Goal: Information Seeking & Learning: Learn about a topic

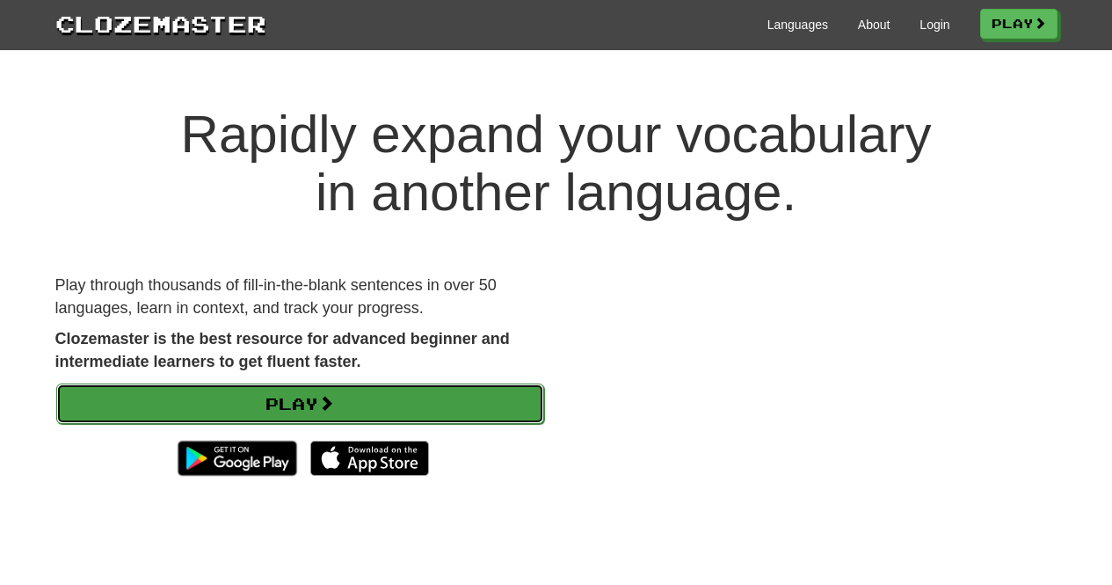
click at [450, 398] on link "Play" at bounding box center [300, 403] width 488 height 40
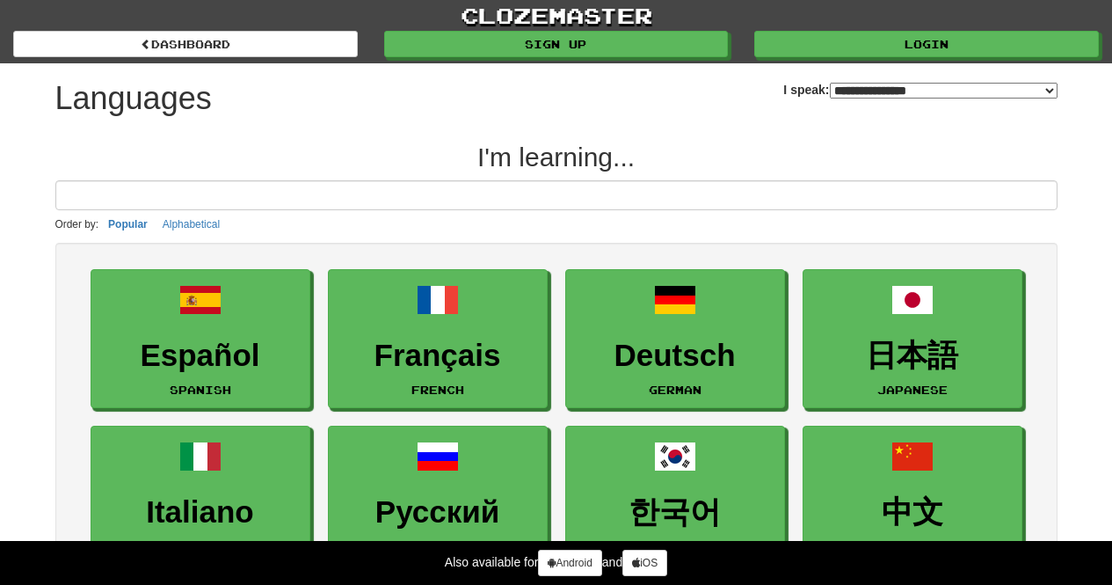
select select "*******"
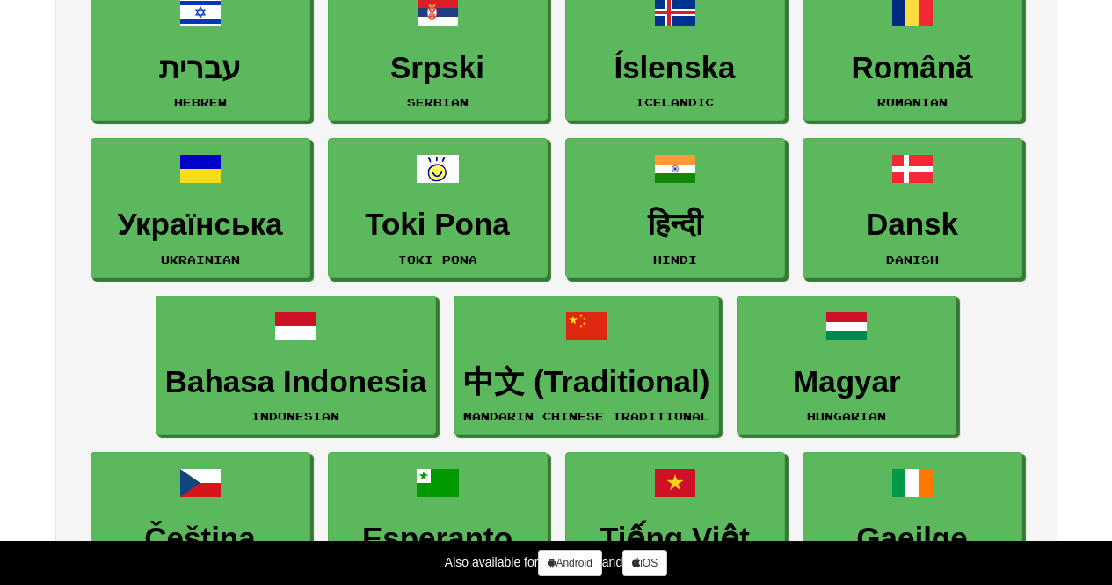
scroll to position [1231, 0]
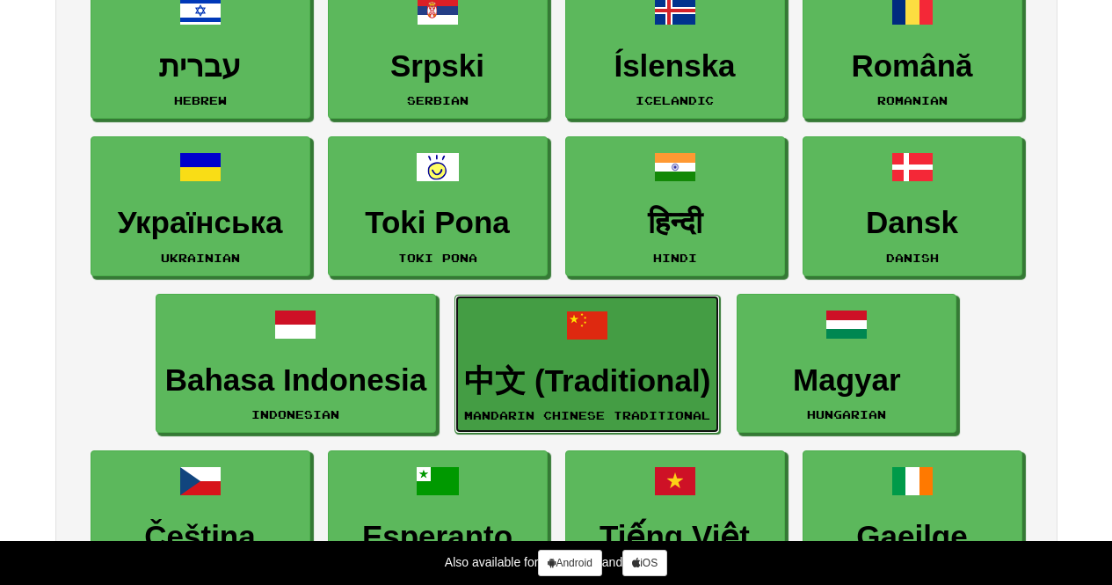
click at [557, 354] on link "中文 (Traditional) Mandarin Chinese Traditional" at bounding box center [588, 365] width 266 height 140
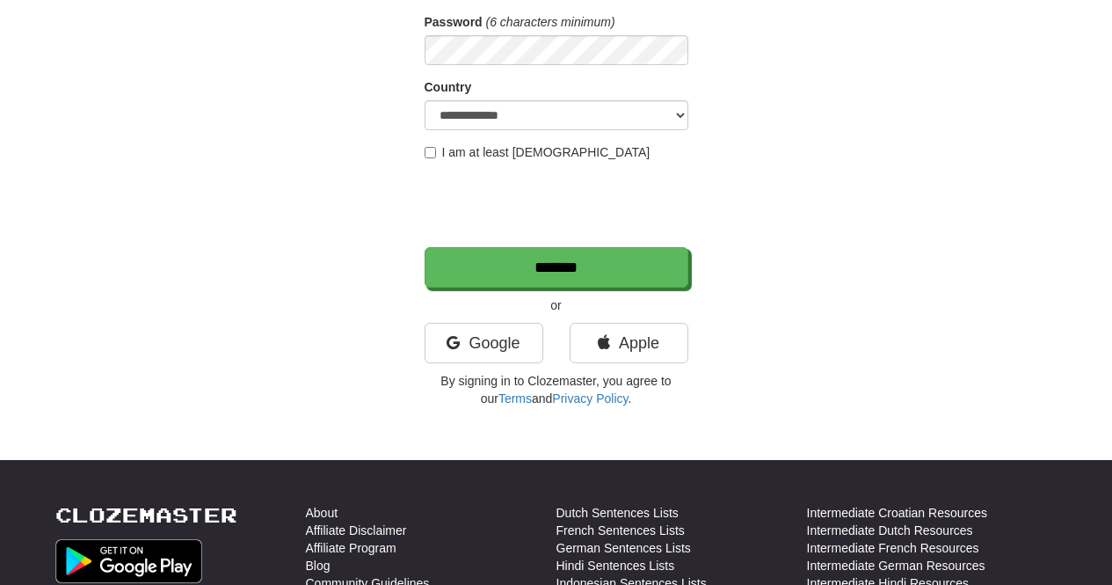
scroll to position [264, 0]
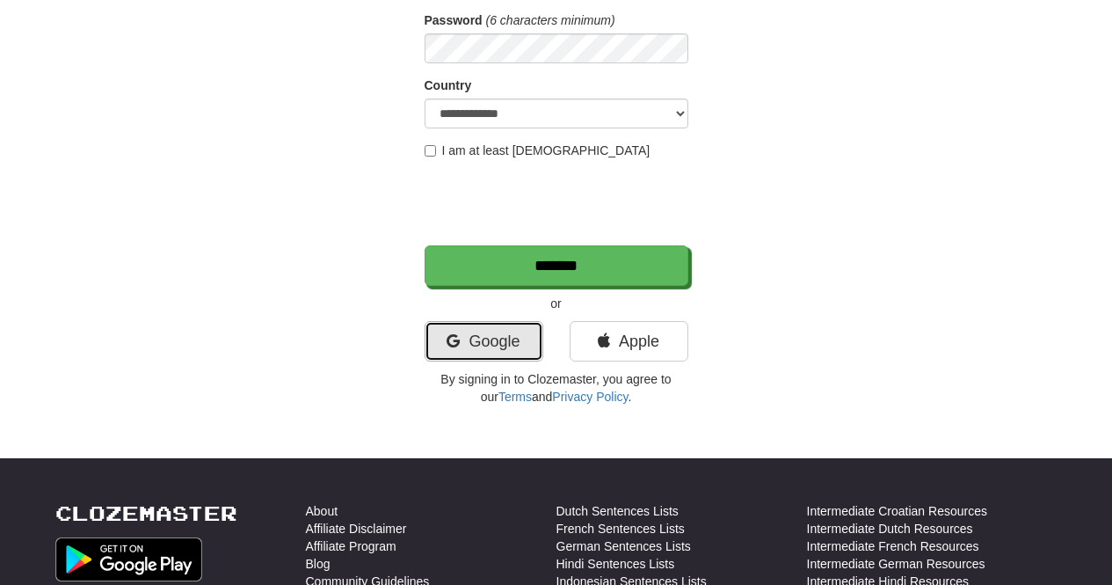
click at [530, 350] on link "Google" at bounding box center [484, 341] width 119 height 40
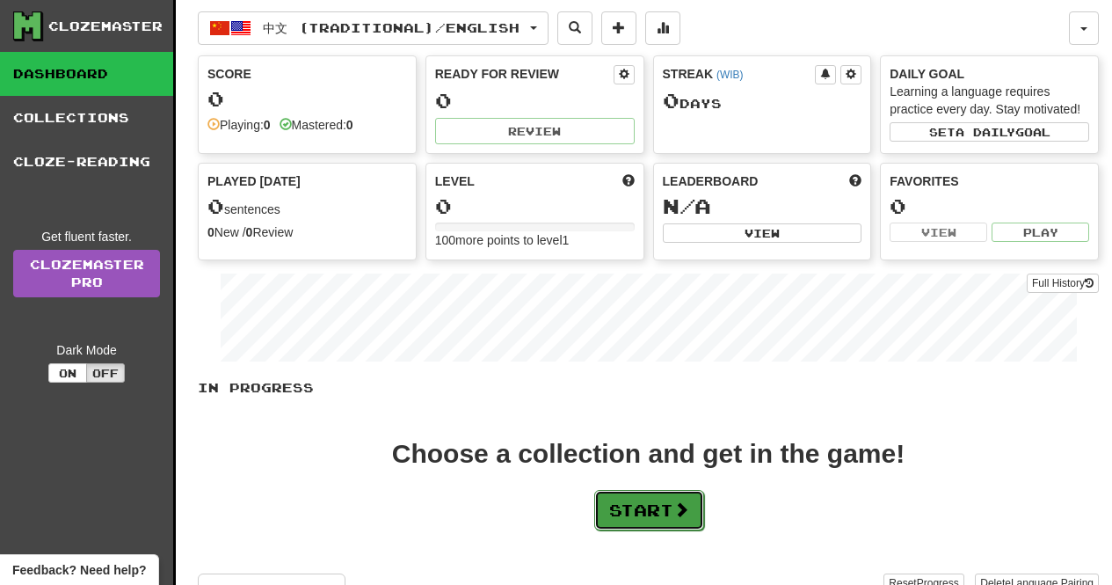
click at [702, 502] on button "Start" at bounding box center [649, 510] width 110 height 40
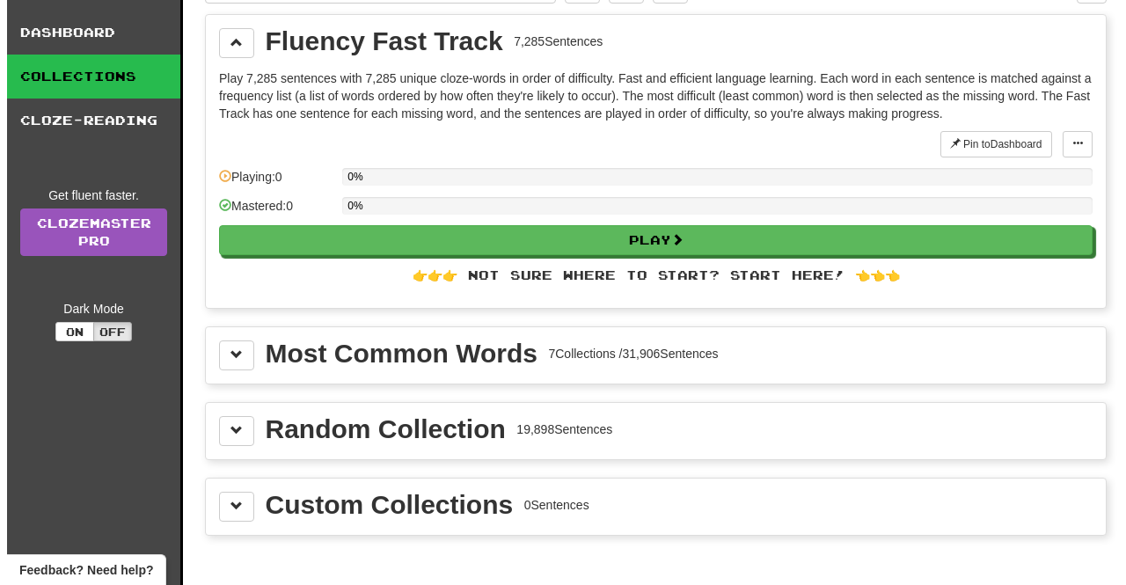
scroll to position [88, 0]
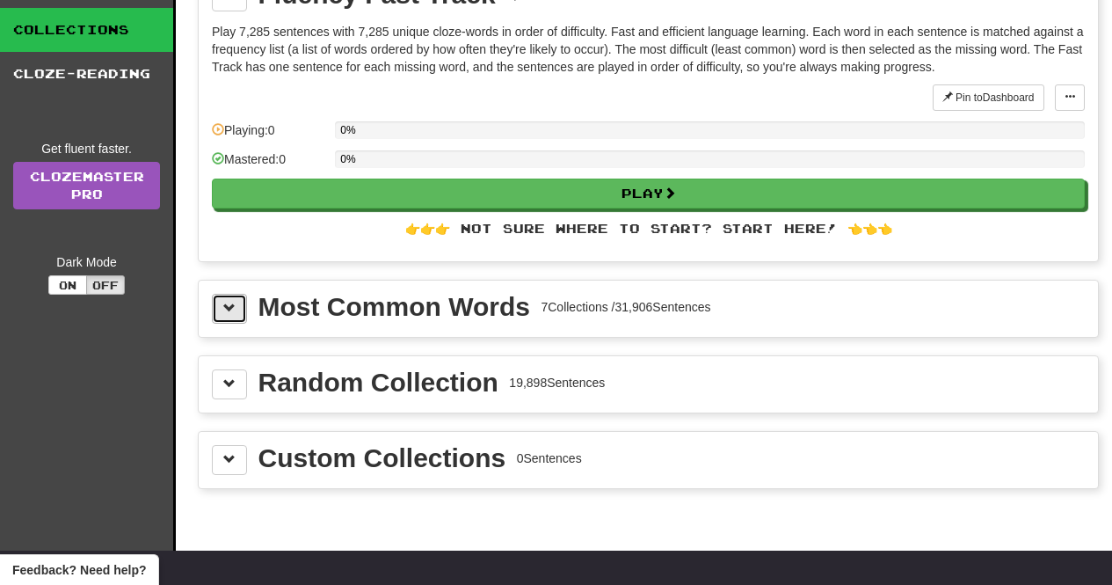
click at [224, 302] on span at bounding box center [229, 308] width 12 height 12
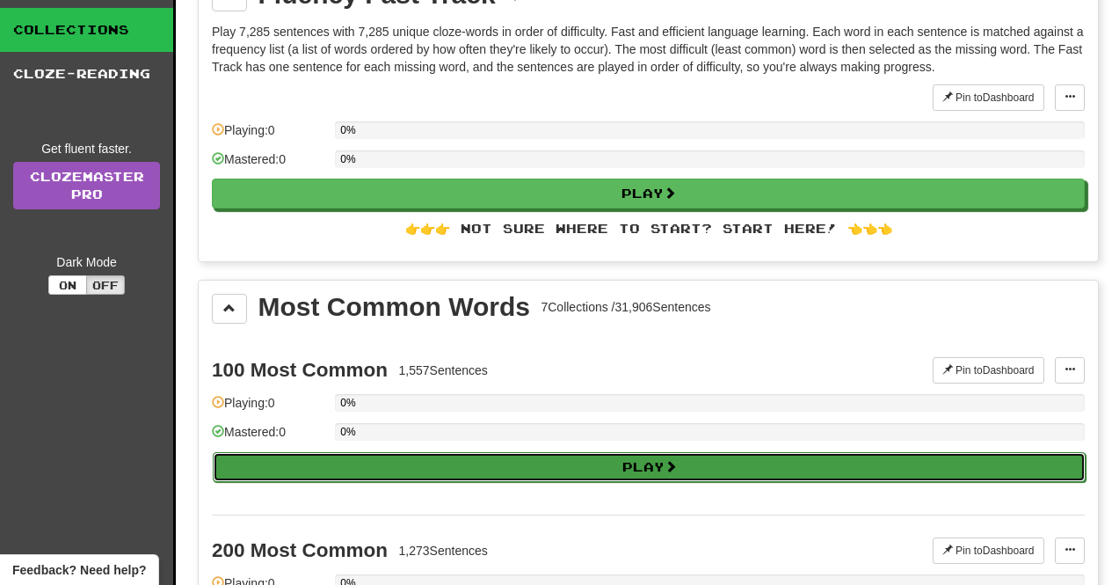
click at [646, 470] on button "Play" at bounding box center [649, 467] width 873 height 30
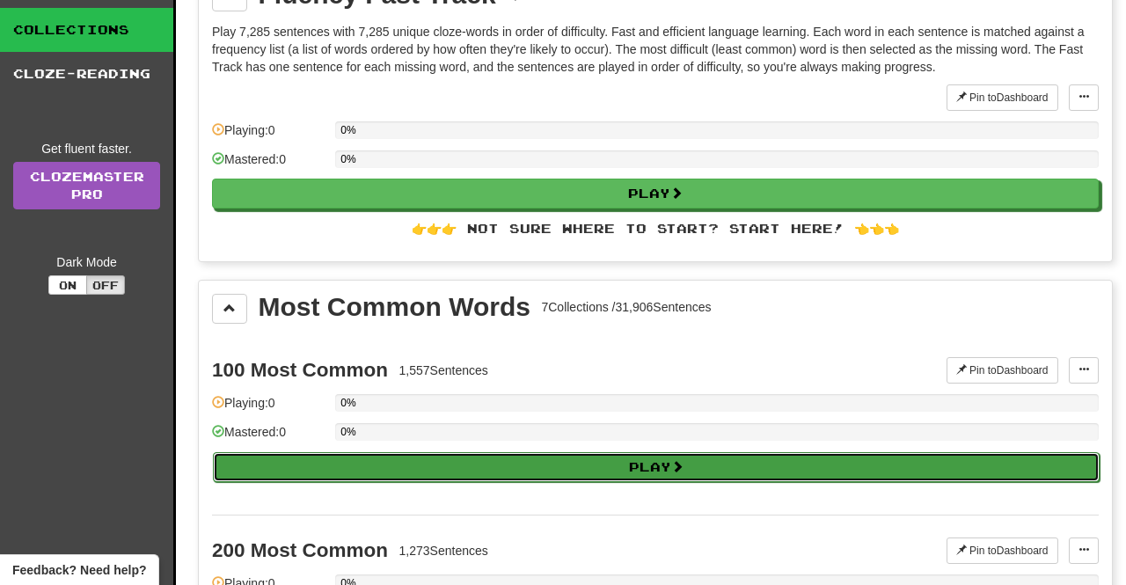
select select "**"
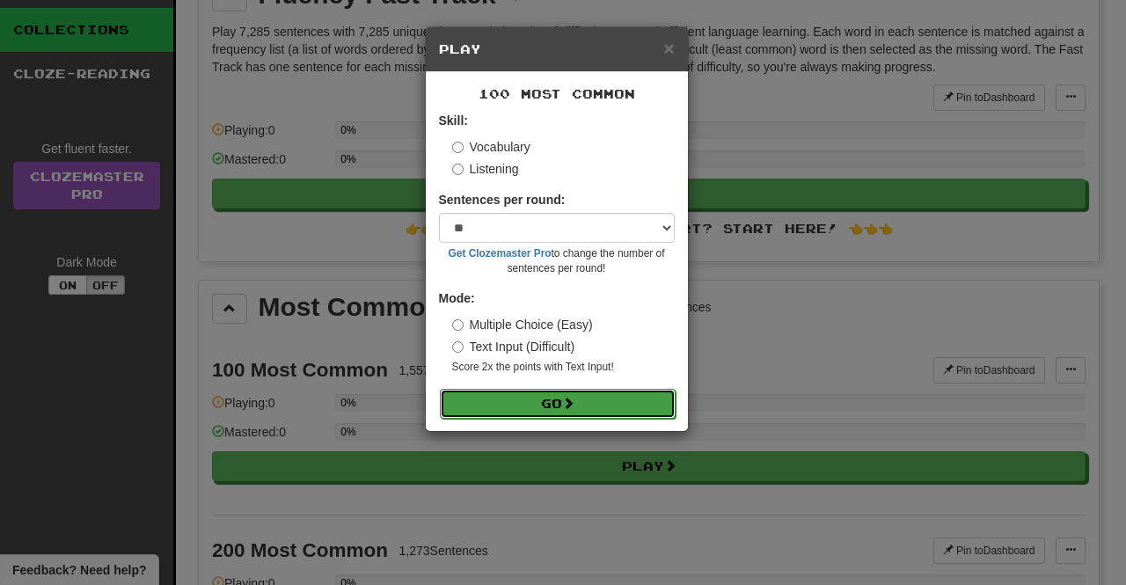
click at [607, 412] on button "Go" at bounding box center [558, 404] width 236 height 30
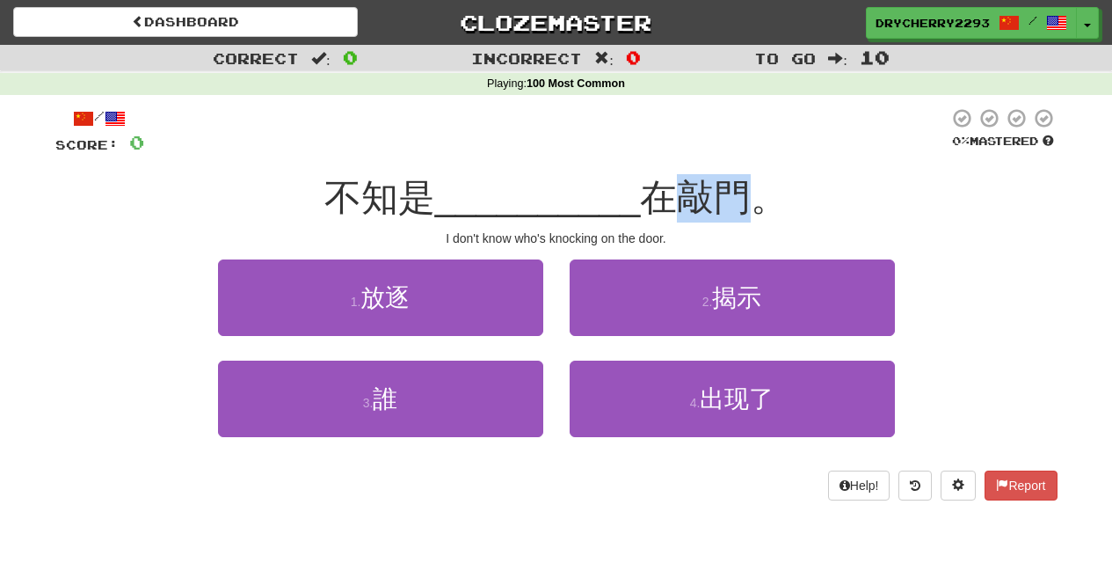
drag, startPoint x: 686, startPoint y: 206, endPoint x: 758, endPoint y: 189, distance: 74.0
click at [758, 189] on span "在敲門。" at bounding box center [714, 197] width 148 height 41
click at [748, 198] on span "在敲門。" at bounding box center [714, 197] width 148 height 41
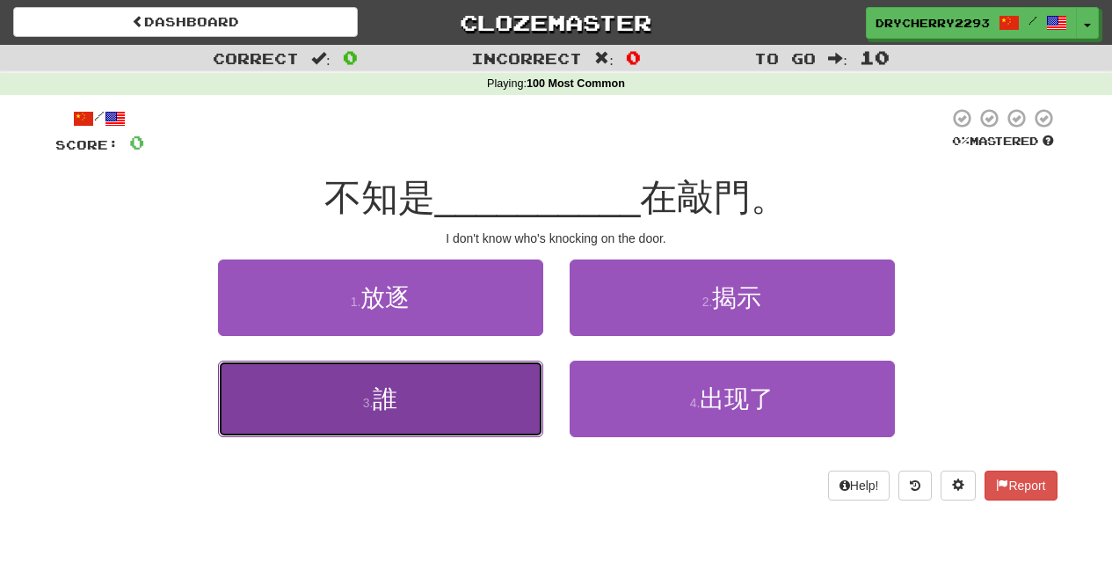
click at [461, 434] on button "3 . 誰" at bounding box center [380, 399] width 325 height 77
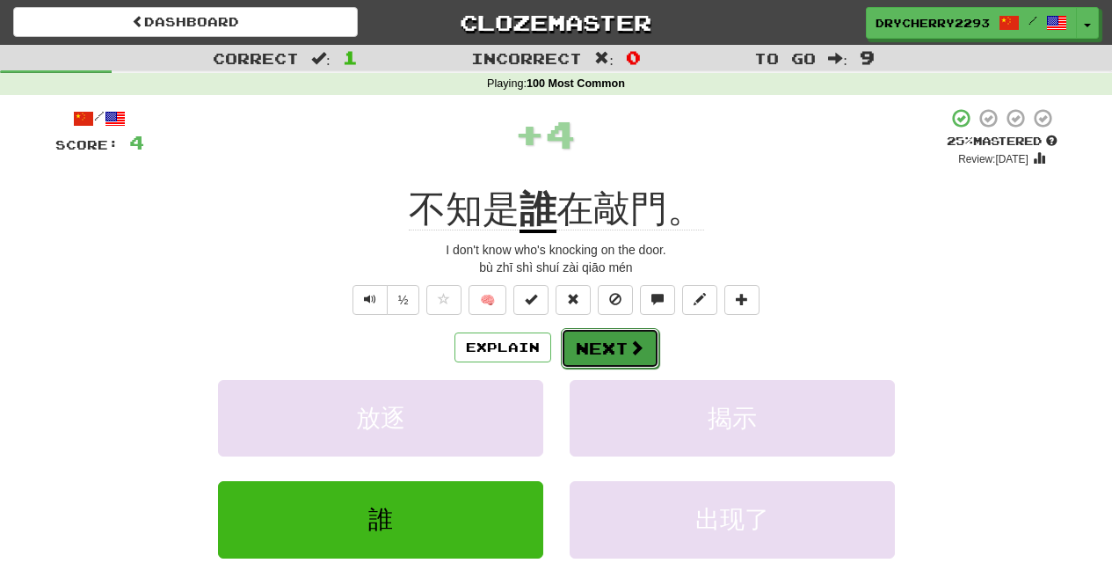
click at [629, 353] on span at bounding box center [637, 347] width 16 height 16
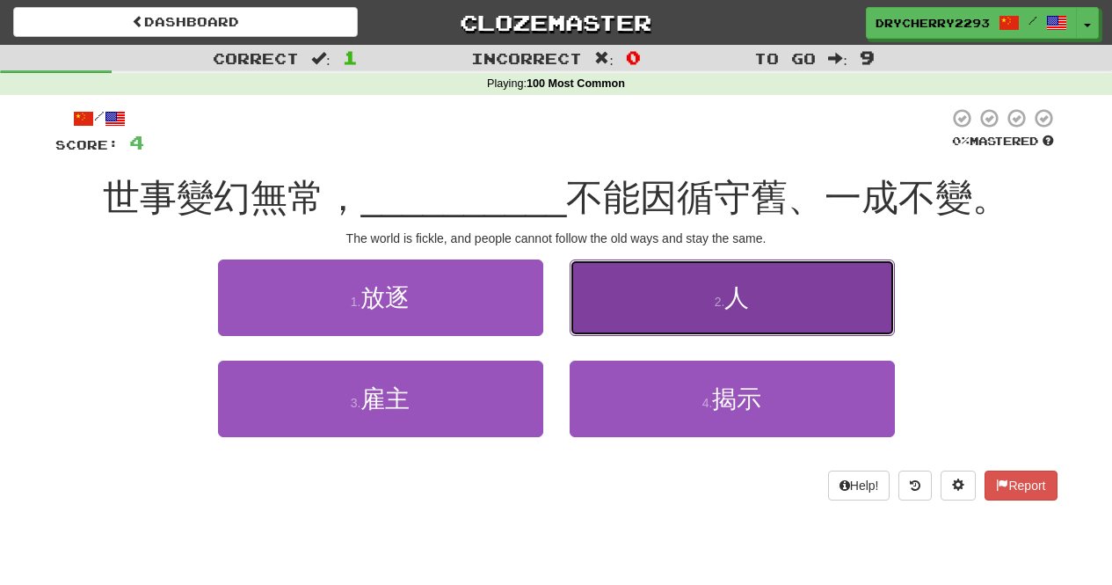
click at [713, 275] on button "2 . 人" at bounding box center [732, 297] width 325 height 77
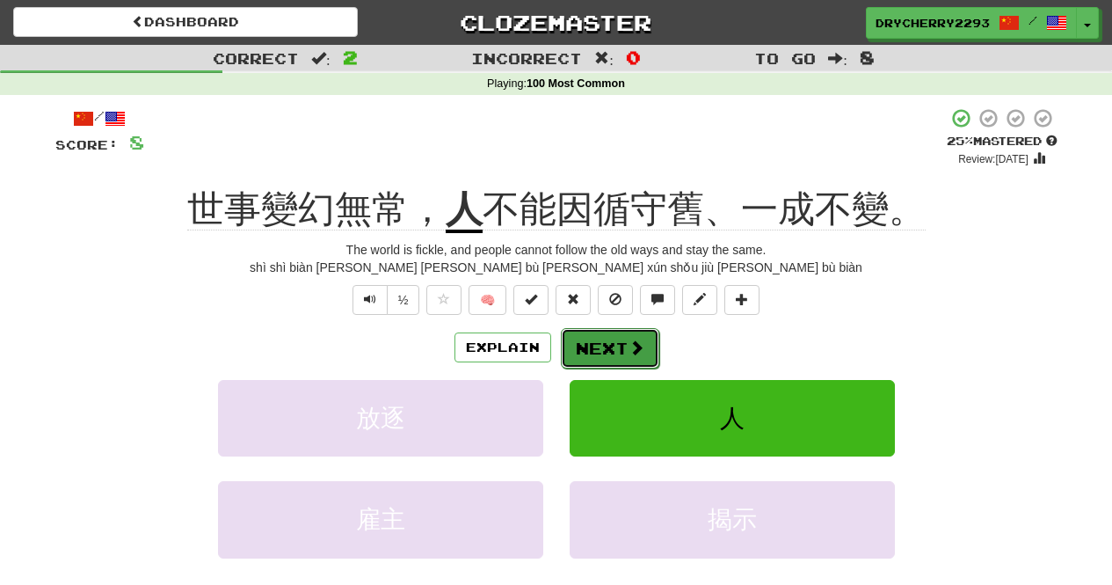
click at [621, 351] on button "Next" at bounding box center [610, 348] width 98 height 40
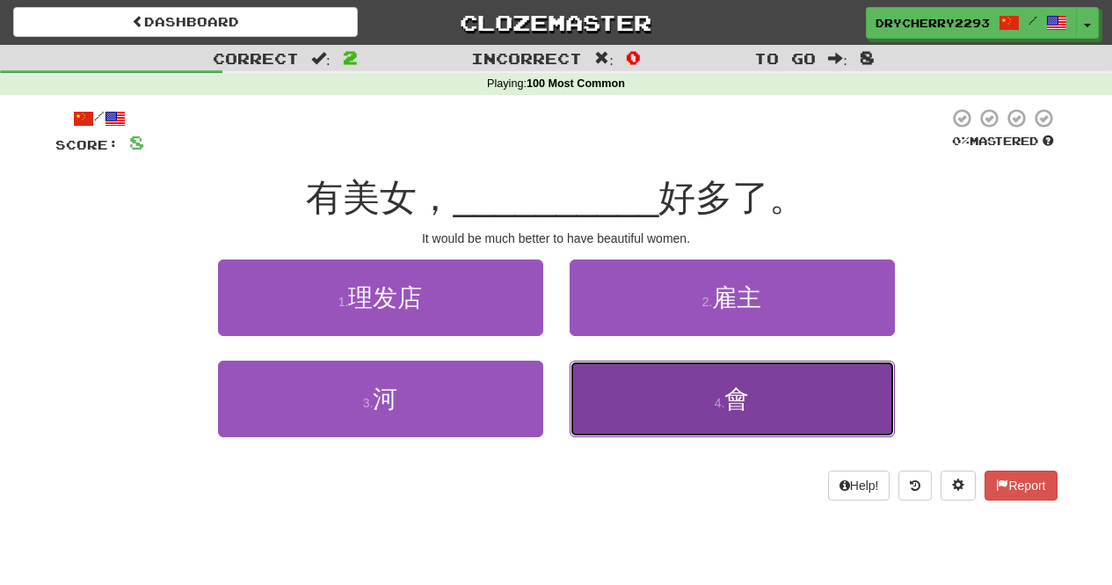
click at [707, 406] on button "4 . 會" at bounding box center [732, 399] width 325 height 77
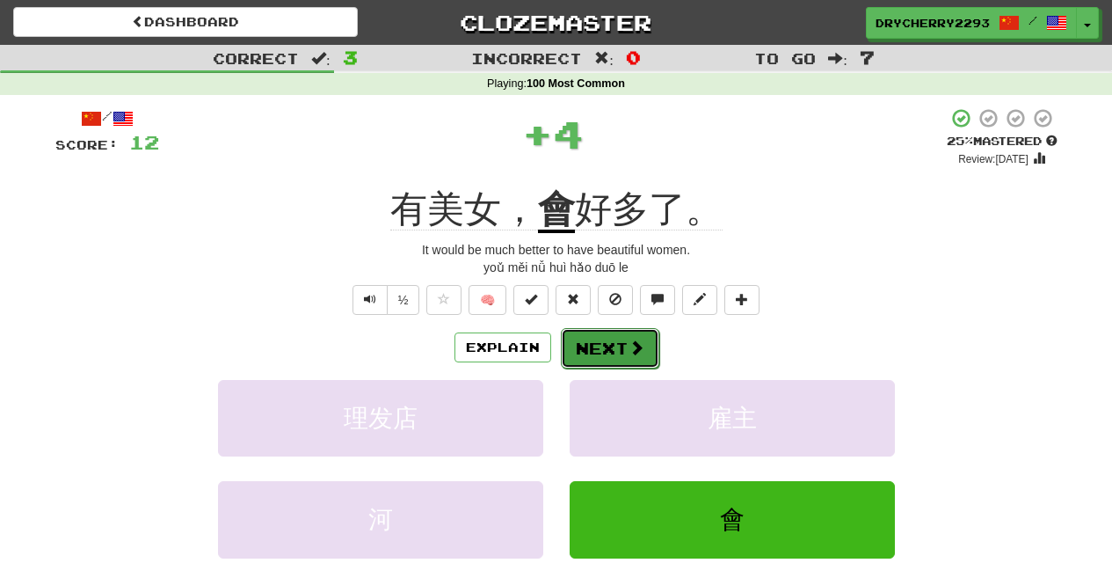
click at [630, 344] on span at bounding box center [637, 347] width 16 height 16
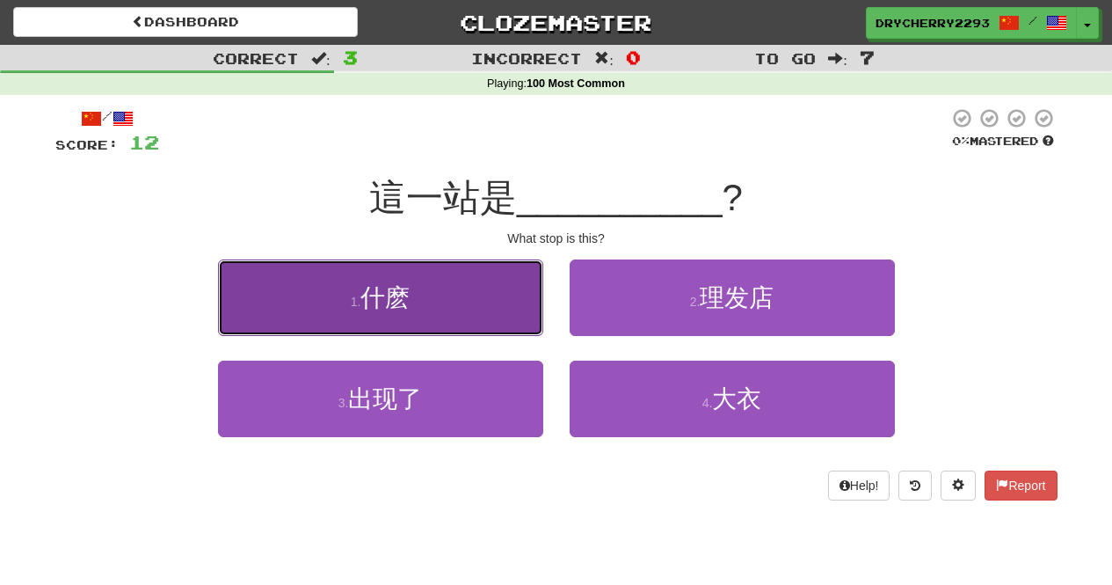
click at [421, 291] on button "1 . 什麽" at bounding box center [380, 297] width 325 height 77
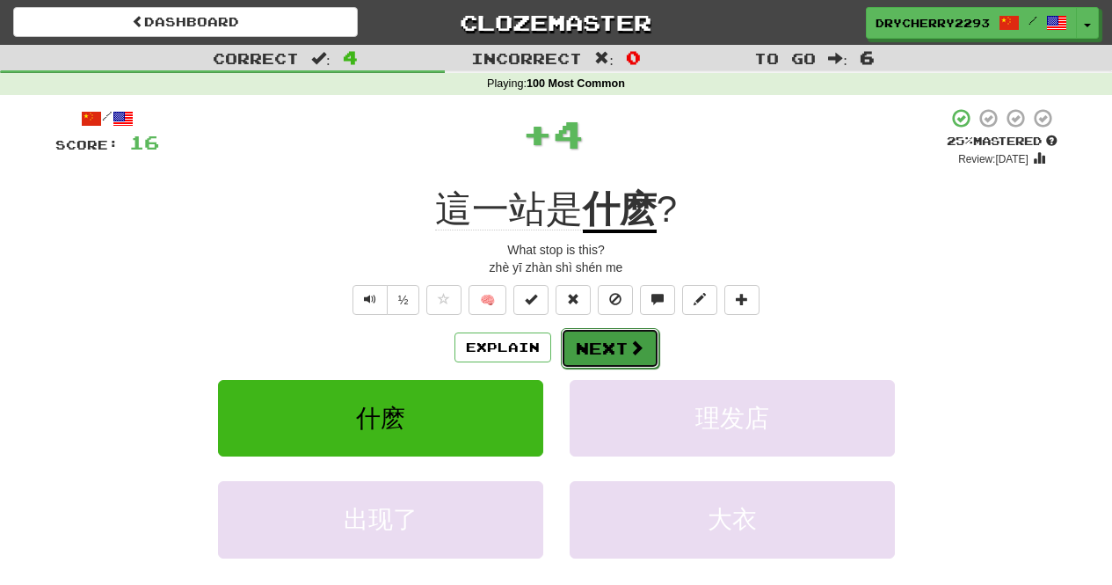
click at [612, 334] on button "Next" at bounding box center [610, 348] width 98 height 40
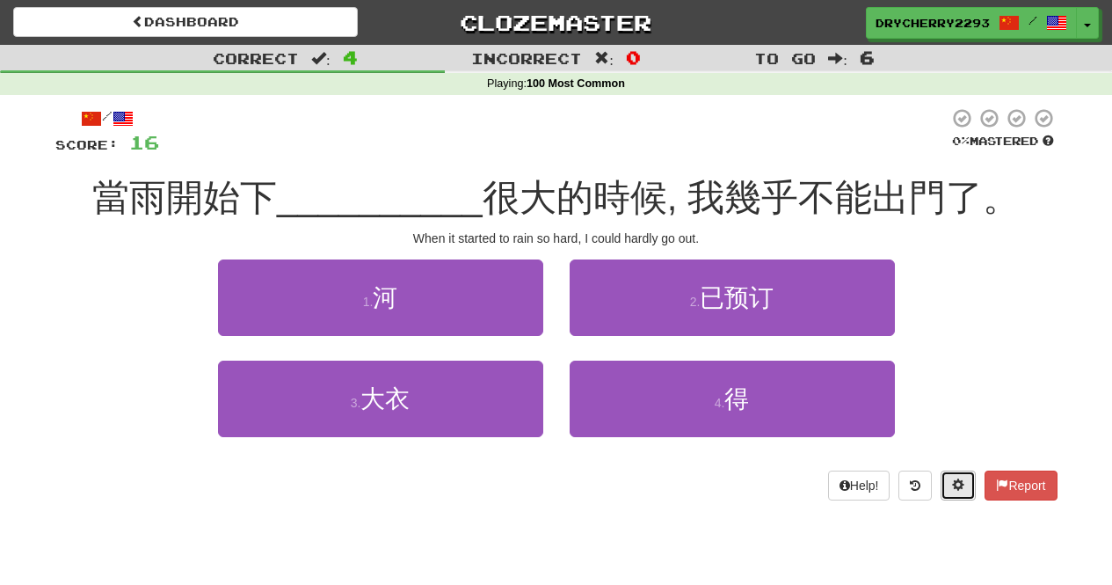
click at [961, 476] on button at bounding box center [958, 485] width 35 height 30
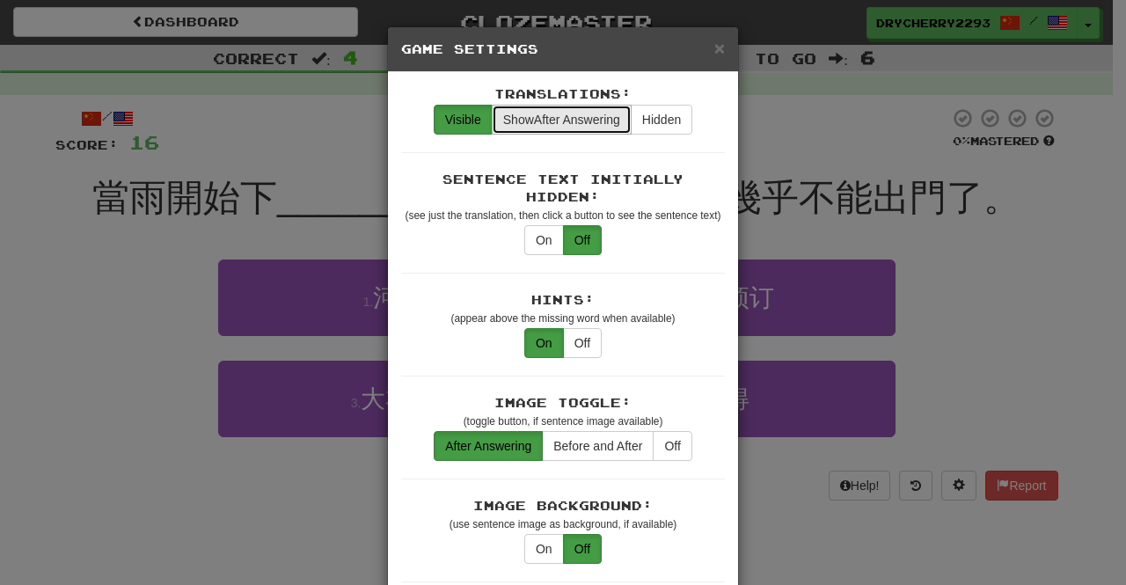
click at [588, 123] on span "Show After Answering" at bounding box center [561, 120] width 117 height 14
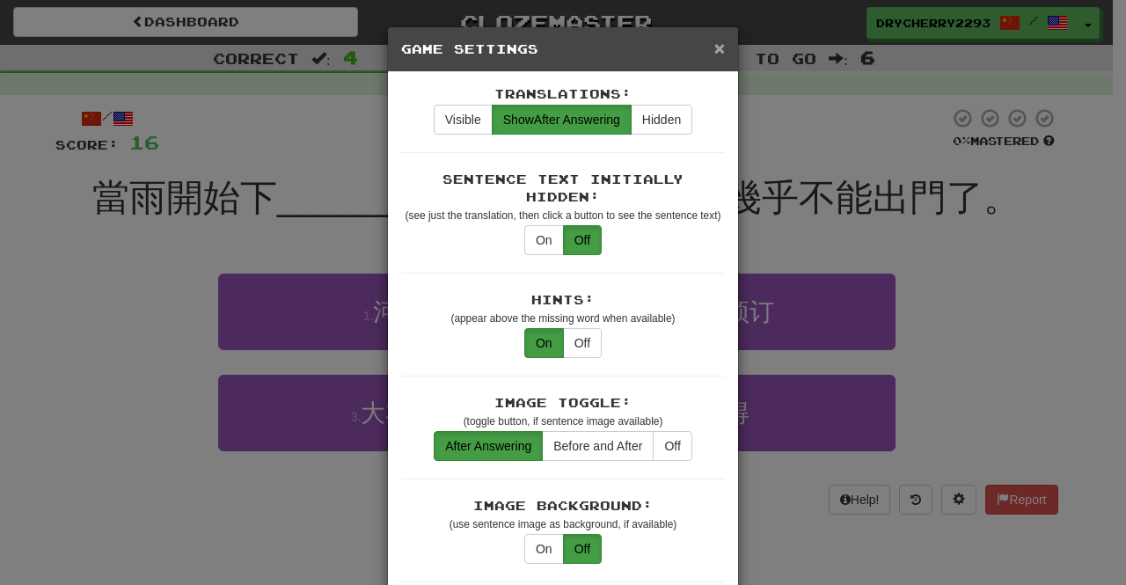
click at [714, 51] on span "×" at bounding box center [719, 48] width 11 height 20
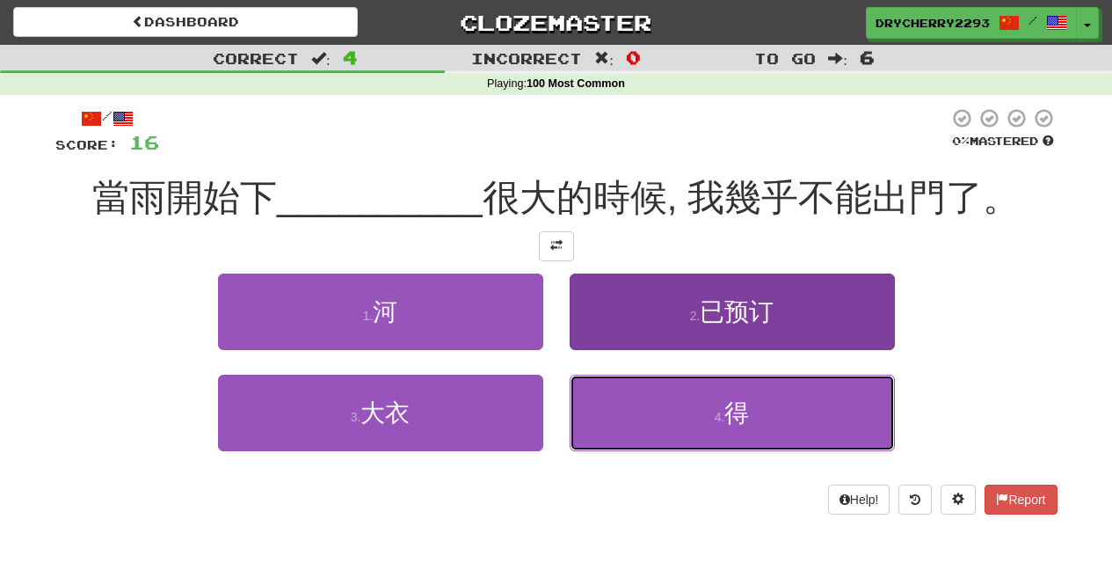
click at [735, 392] on button "4 . 得" at bounding box center [732, 413] width 325 height 77
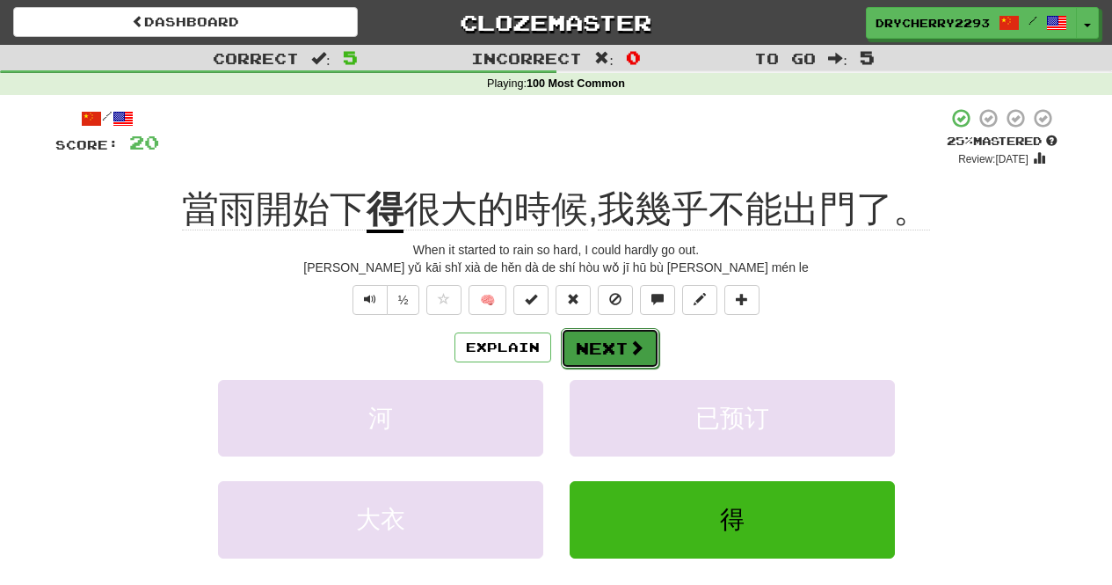
click at [613, 343] on button "Next" at bounding box center [610, 348] width 98 height 40
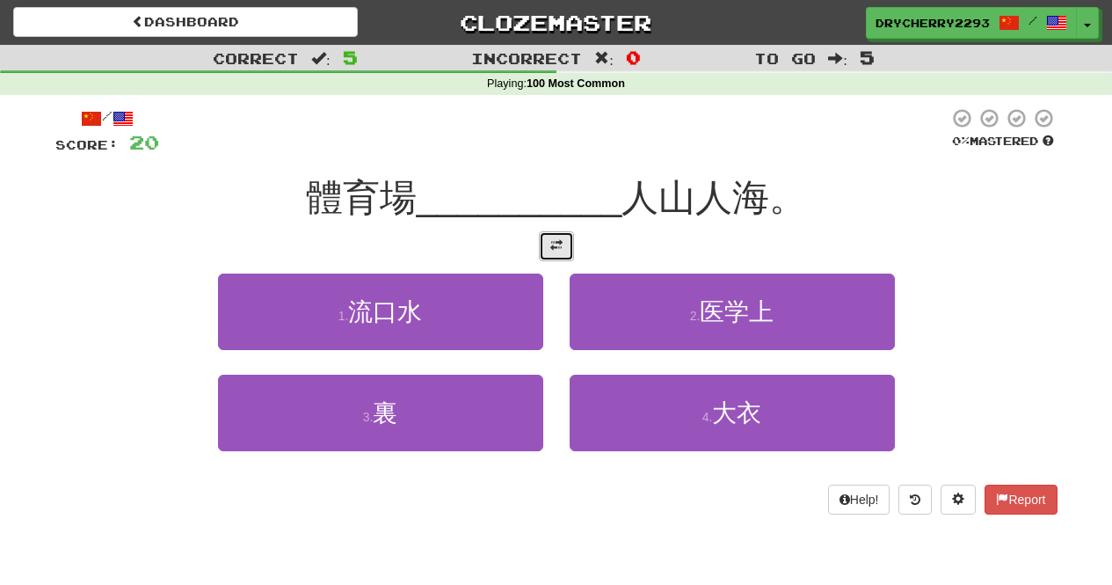
click at [556, 251] on span at bounding box center [556, 245] width 12 height 12
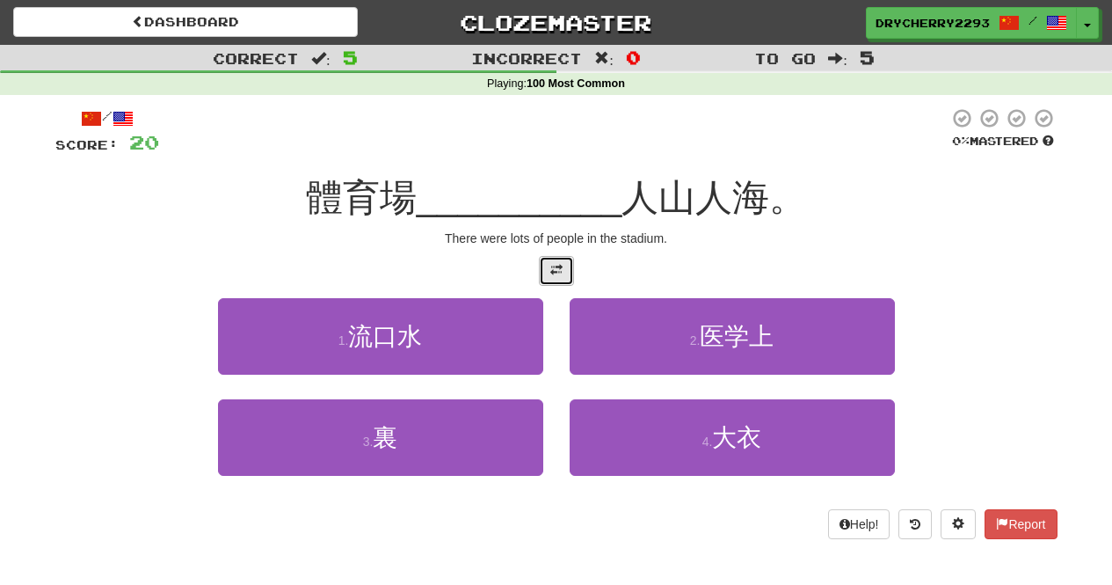
click at [559, 266] on span at bounding box center [556, 270] width 12 height 12
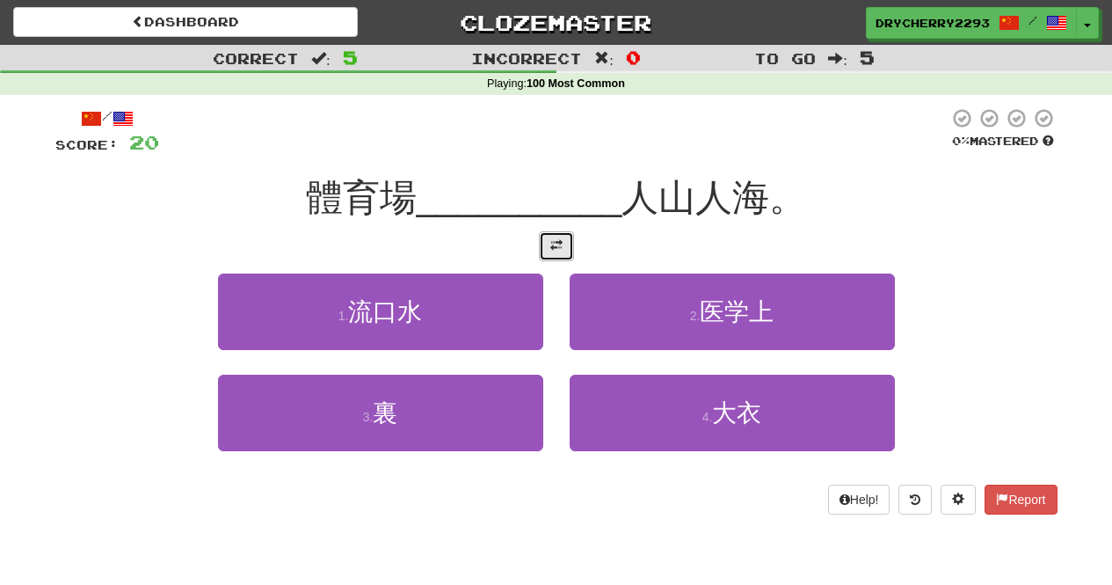
click at [558, 251] on span at bounding box center [556, 245] width 12 height 12
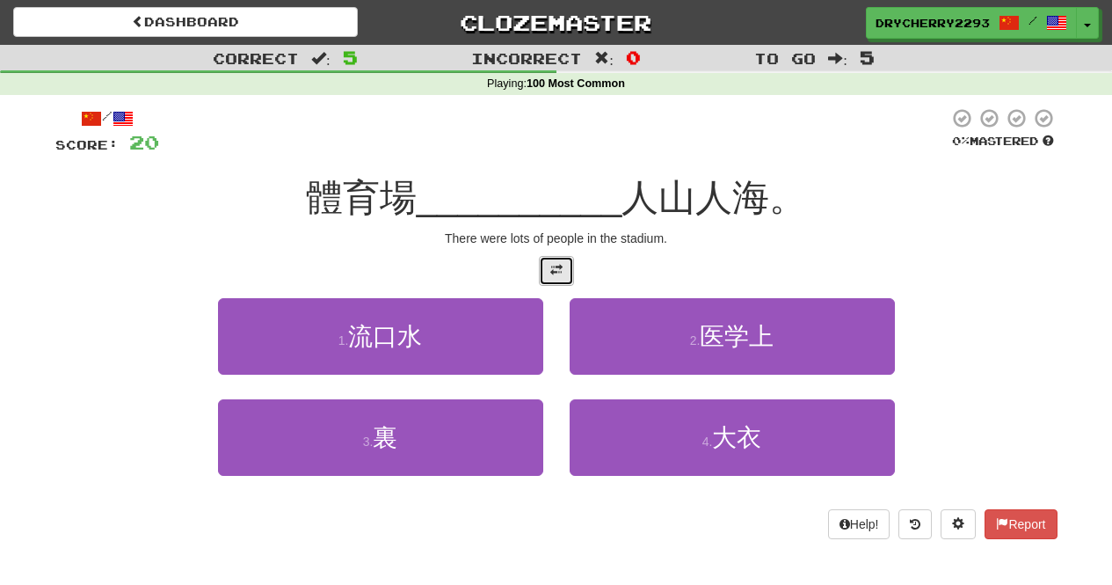
click at [559, 266] on span at bounding box center [556, 270] width 12 height 12
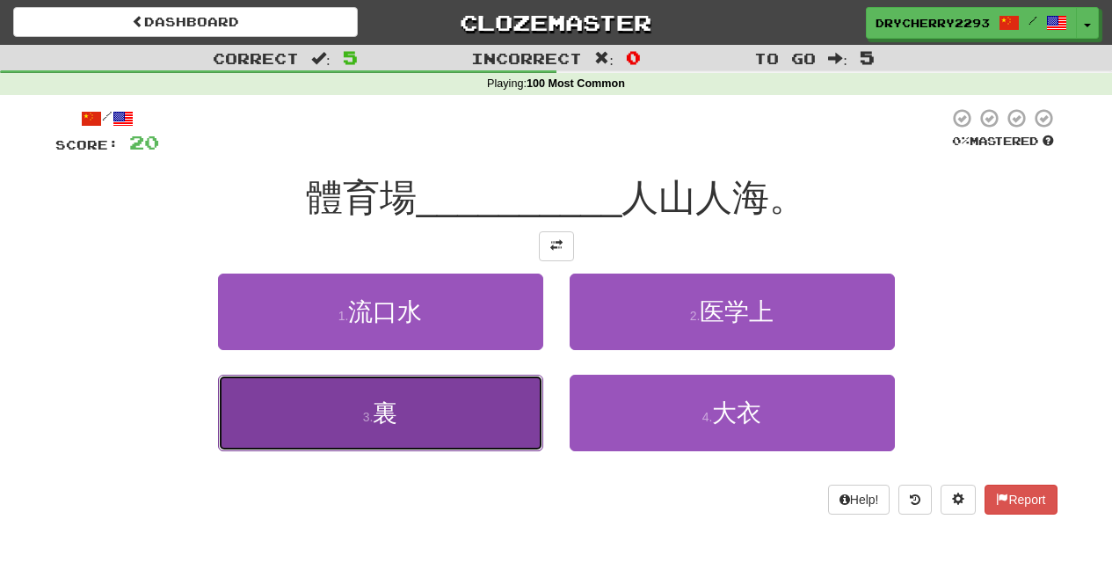
click at [459, 418] on button "3 . 裏" at bounding box center [380, 413] width 325 height 77
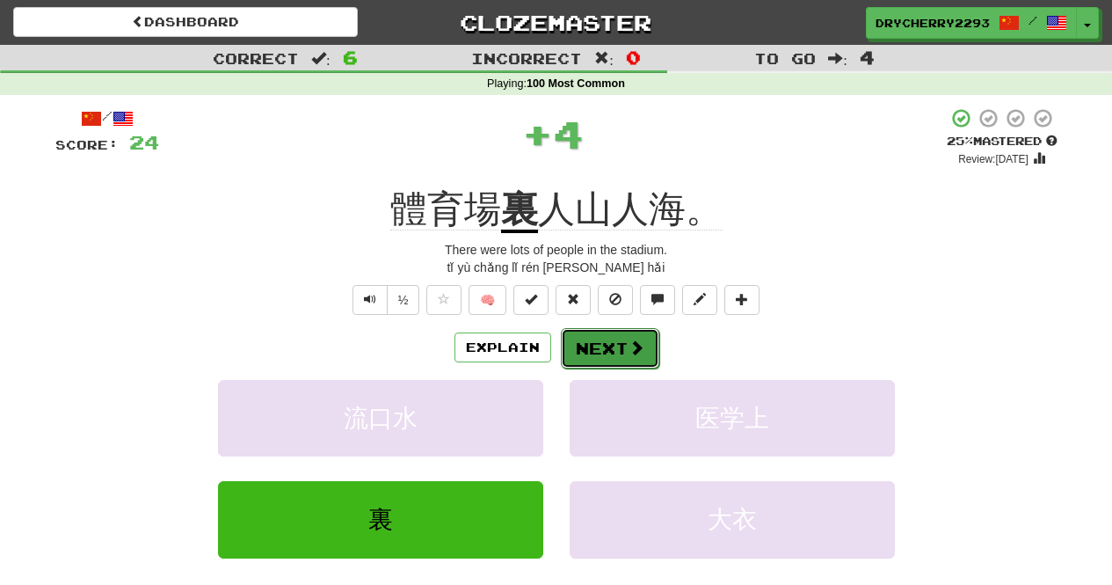
click at [598, 345] on button "Next" at bounding box center [610, 348] width 98 height 40
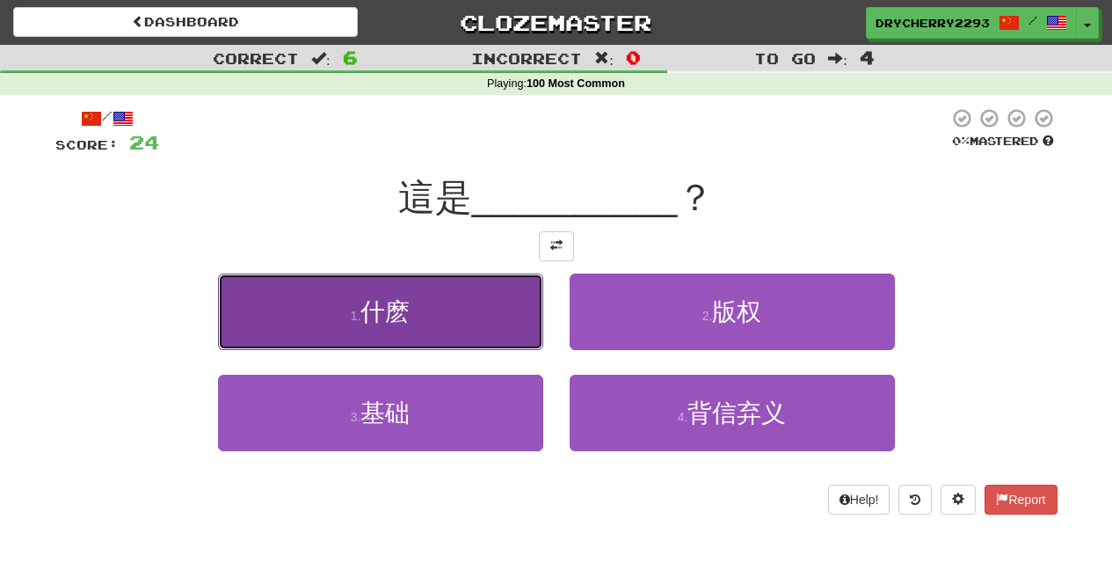
click at [454, 317] on button "1 . 什麽" at bounding box center [380, 311] width 325 height 77
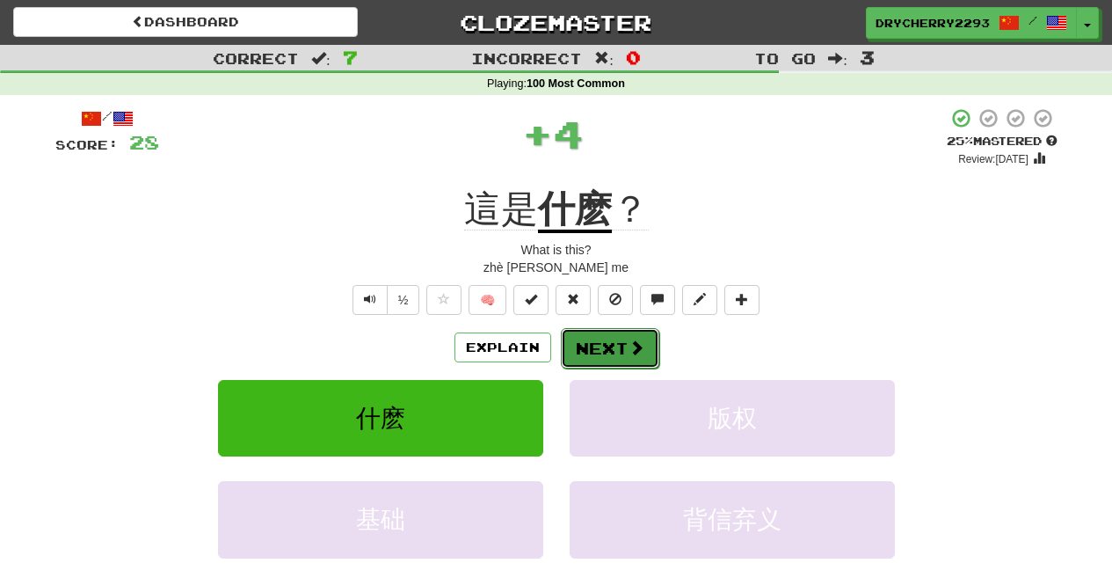
click at [629, 343] on span at bounding box center [637, 347] width 16 height 16
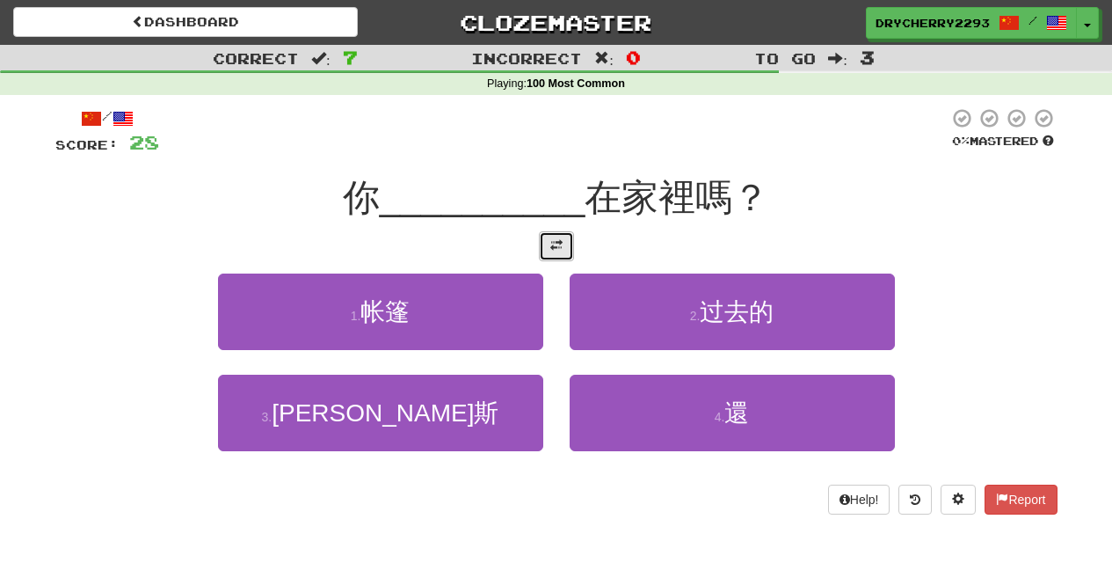
click at [566, 242] on button at bounding box center [556, 246] width 35 height 30
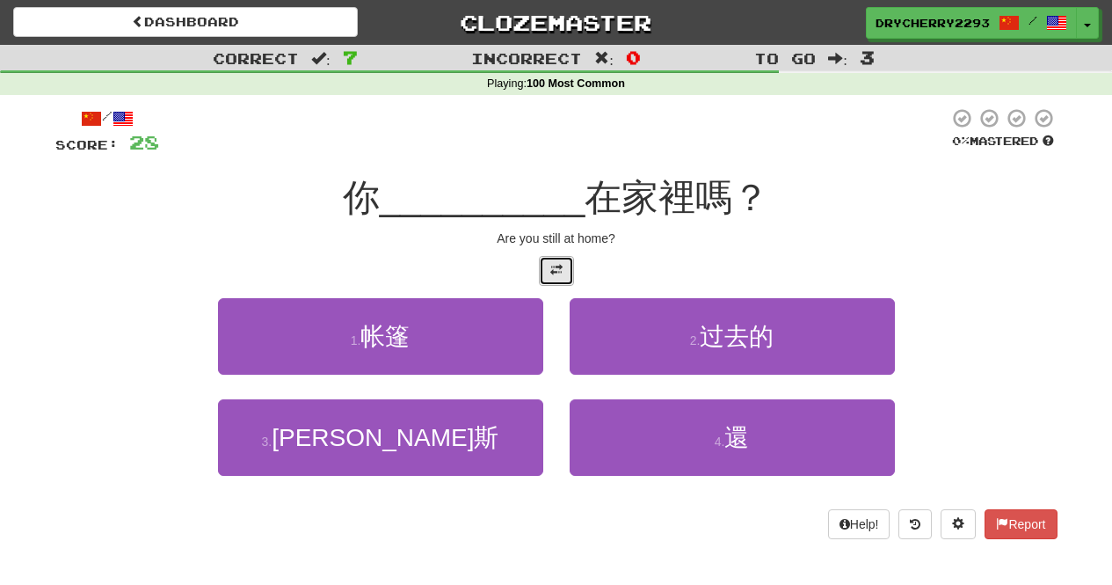
click at [565, 278] on button at bounding box center [556, 271] width 35 height 30
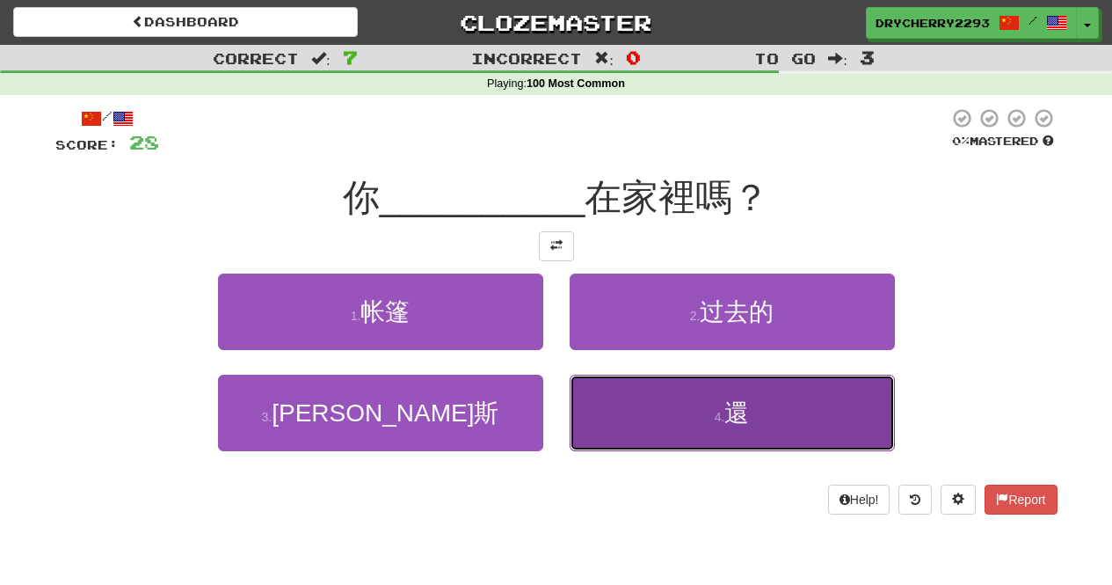
click at [820, 422] on button "4 . 還" at bounding box center [732, 413] width 325 height 77
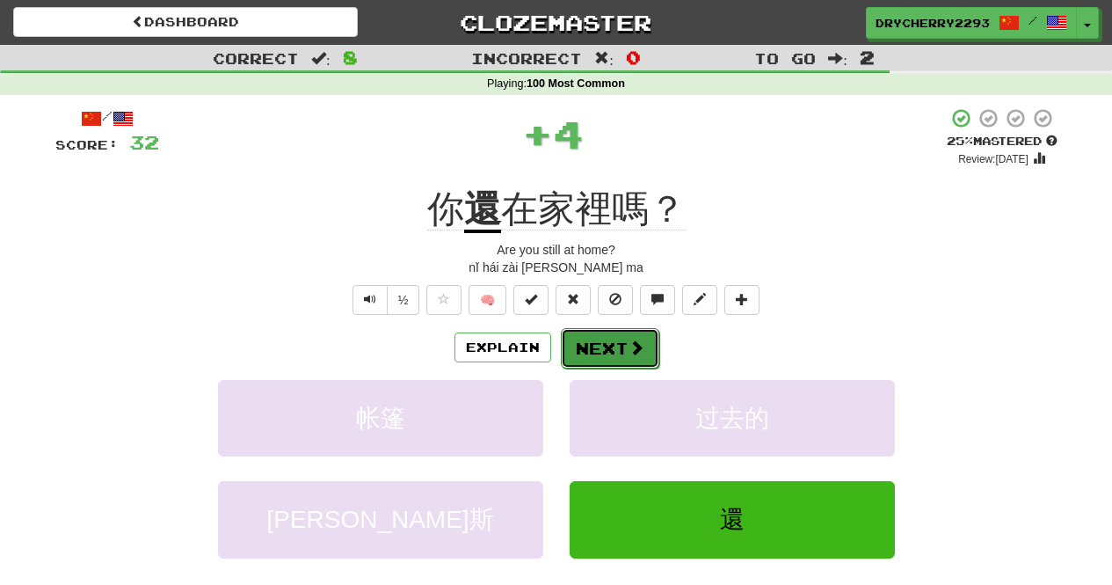
click at [578, 341] on button "Next" at bounding box center [610, 348] width 98 height 40
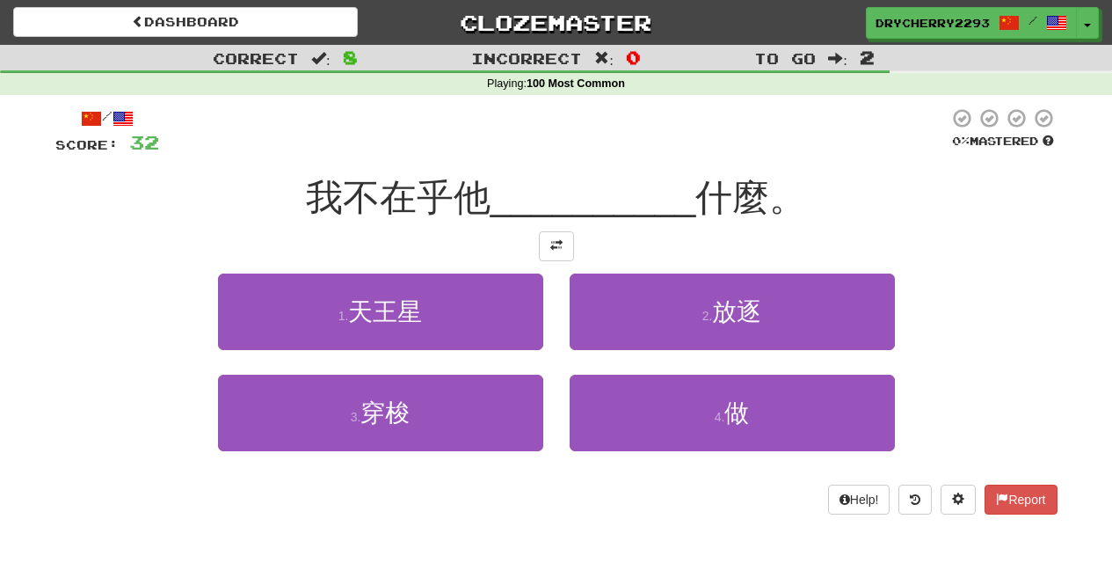
click at [542, 223] on div "/ Score: 32 0 % Mastered 我不在乎他 __________ 什麼。 1 . 天王星 2 . 放逐 3 . 穿梭 4 . 做 Help!…" at bounding box center [556, 310] width 1002 height 407
click at [550, 237] on button at bounding box center [556, 246] width 35 height 30
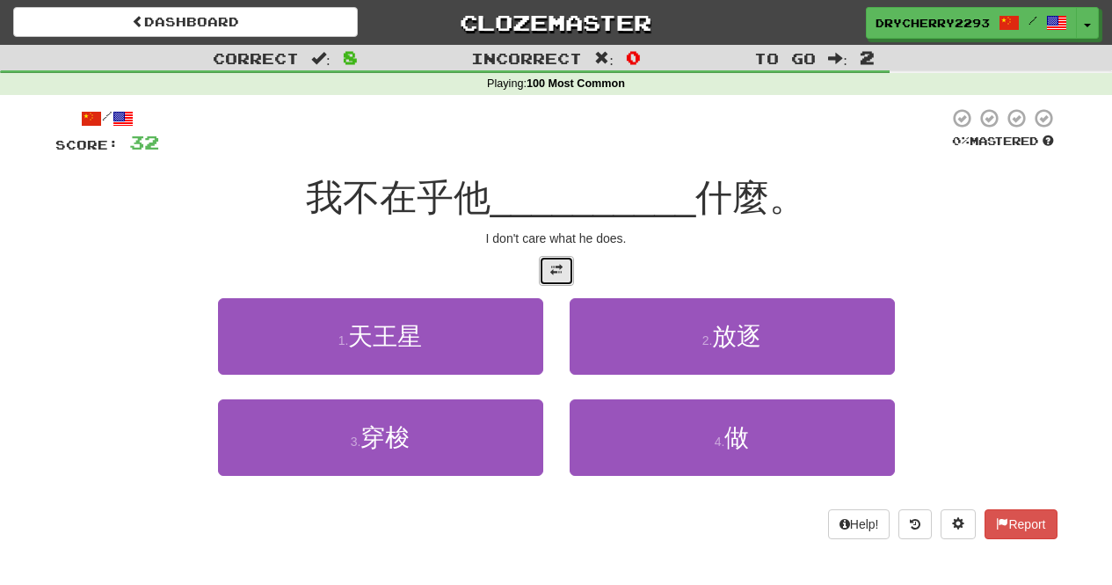
click at [561, 262] on button at bounding box center [556, 271] width 35 height 30
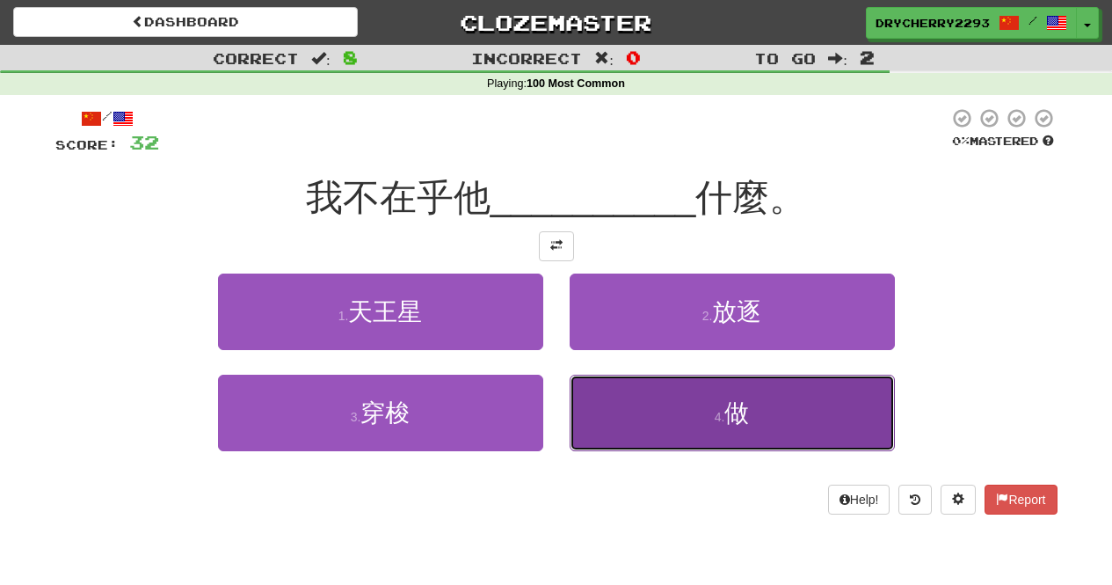
click at [703, 383] on button "4 . 做" at bounding box center [732, 413] width 325 height 77
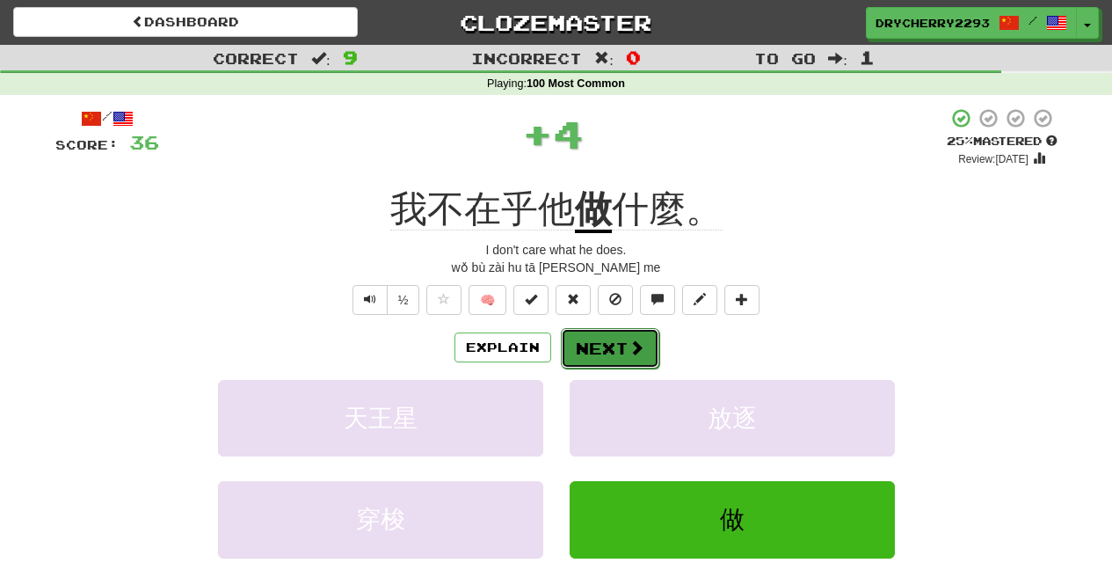
click at [645, 361] on button "Next" at bounding box center [610, 348] width 98 height 40
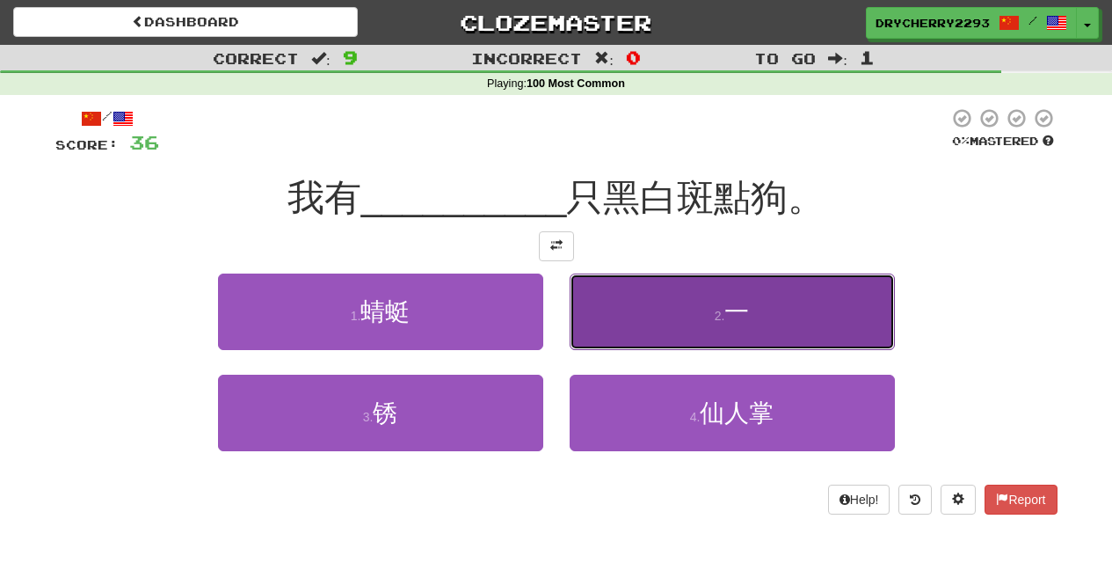
click at [659, 295] on button "2 . 一" at bounding box center [732, 311] width 325 height 77
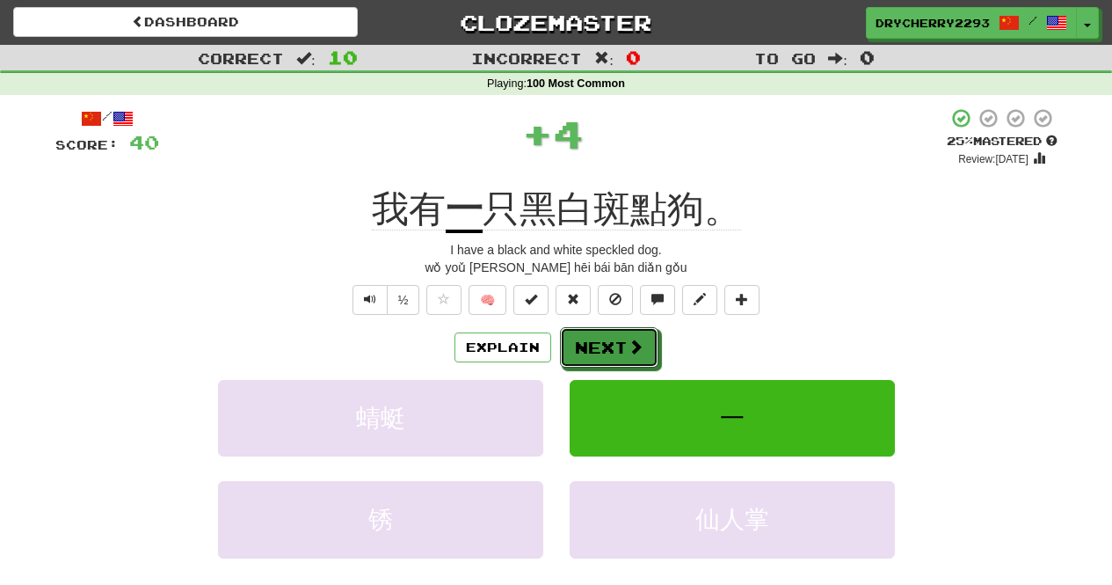
click at [645, 364] on button "Next" at bounding box center [609, 347] width 98 height 40
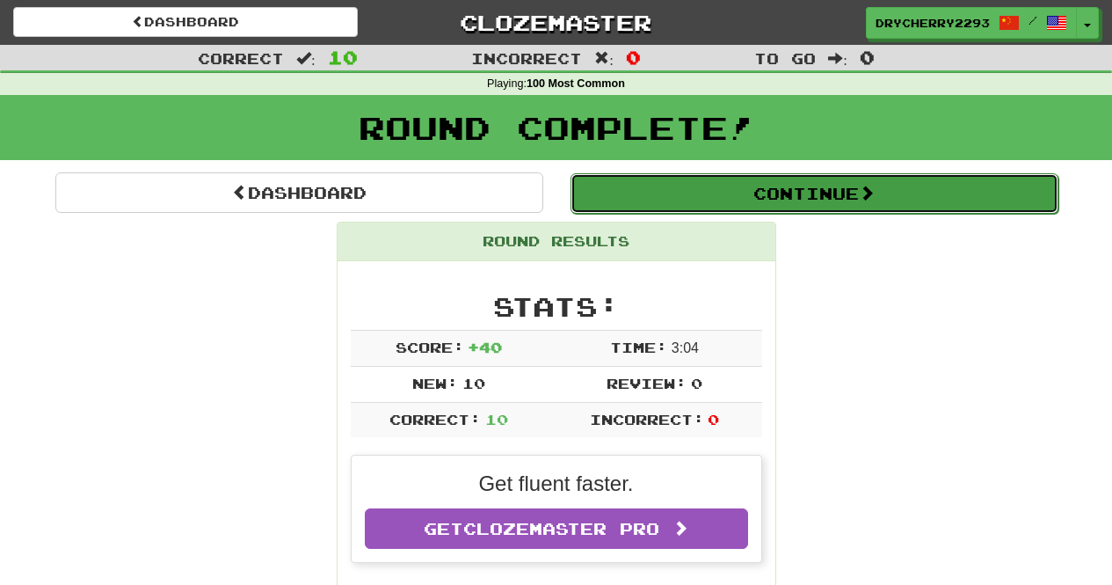
click at [826, 196] on button "Continue" at bounding box center [815, 193] width 488 height 40
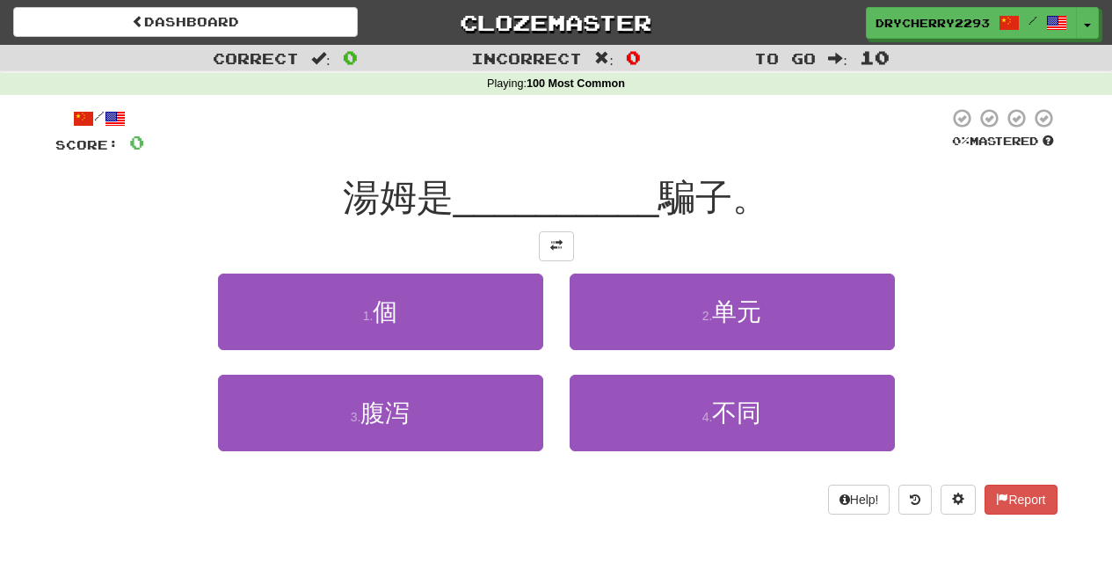
click at [534, 239] on div at bounding box center [556, 246] width 1002 height 30
click at [543, 241] on button at bounding box center [556, 246] width 35 height 30
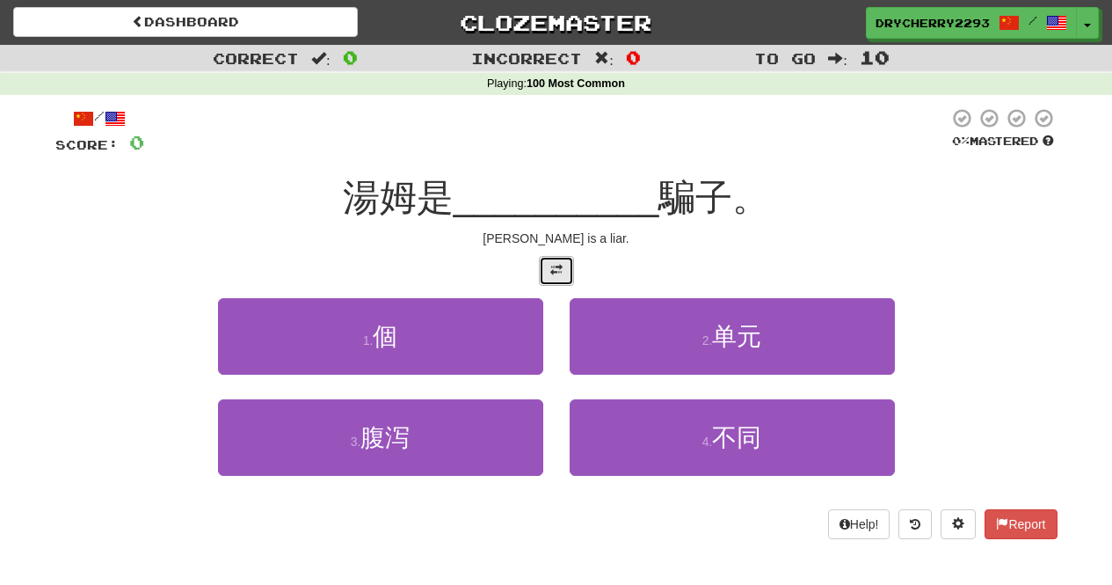
click at [562, 260] on button at bounding box center [556, 271] width 35 height 30
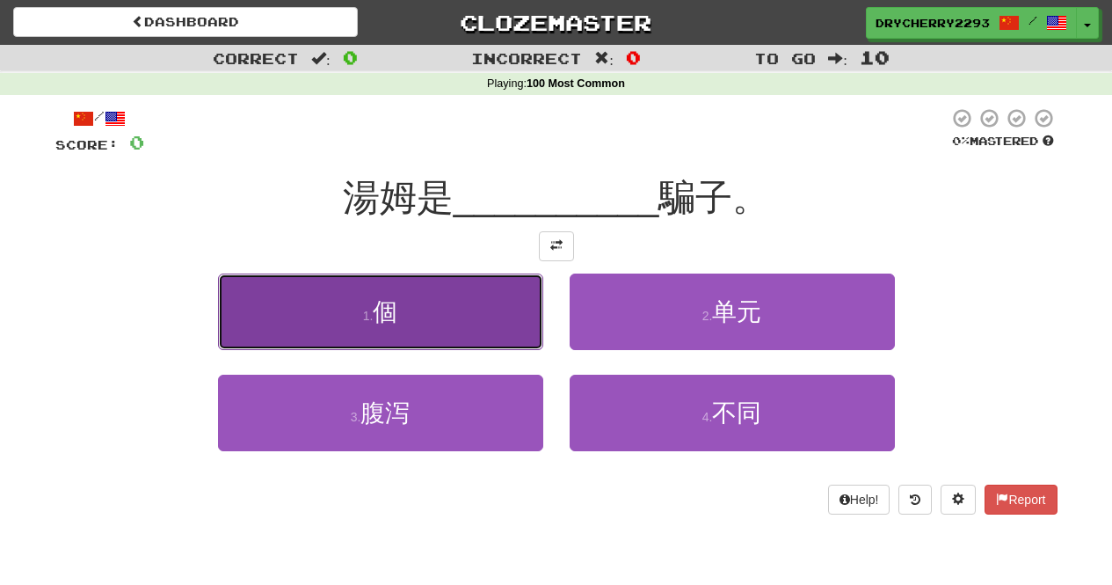
click at [526, 321] on button "1 . 個" at bounding box center [380, 311] width 325 height 77
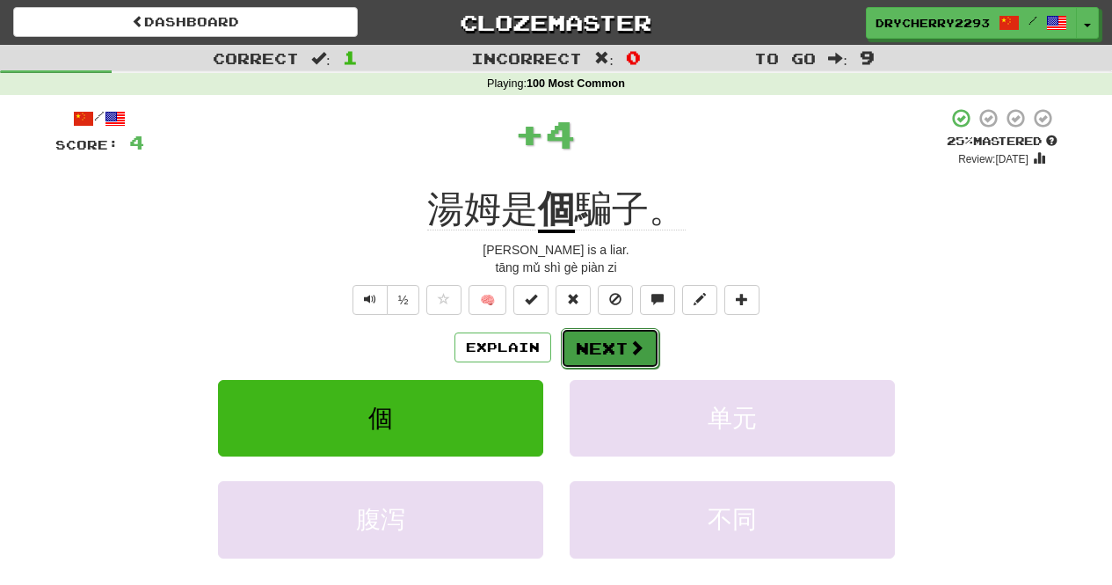
click at [629, 351] on span at bounding box center [637, 347] width 16 height 16
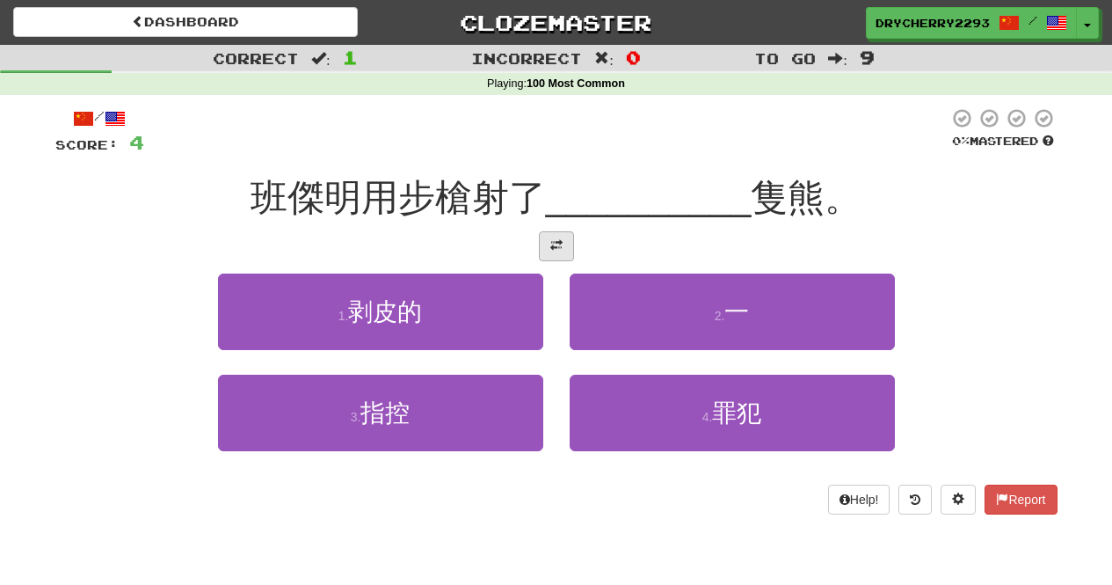
click at [537, 252] on div at bounding box center [556, 246] width 1002 height 30
click at [539, 252] on button at bounding box center [556, 246] width 35 height 30
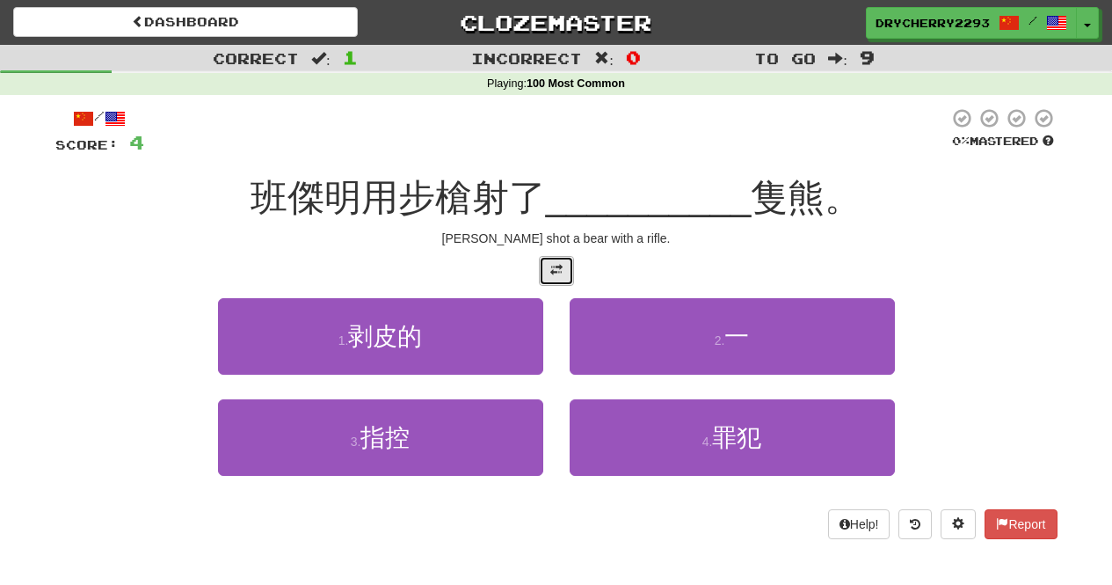
click at [561, 267] on span at bounding box center [556, 270] width 12 height 12
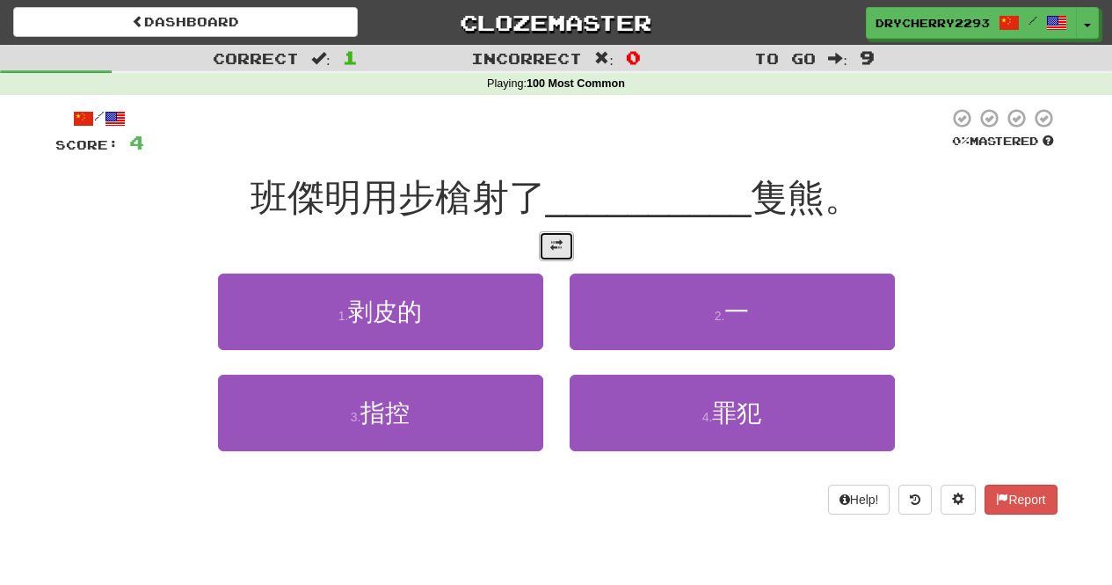
click at [555, 239] on span at bounding box center [556, 245] width 12 height 12
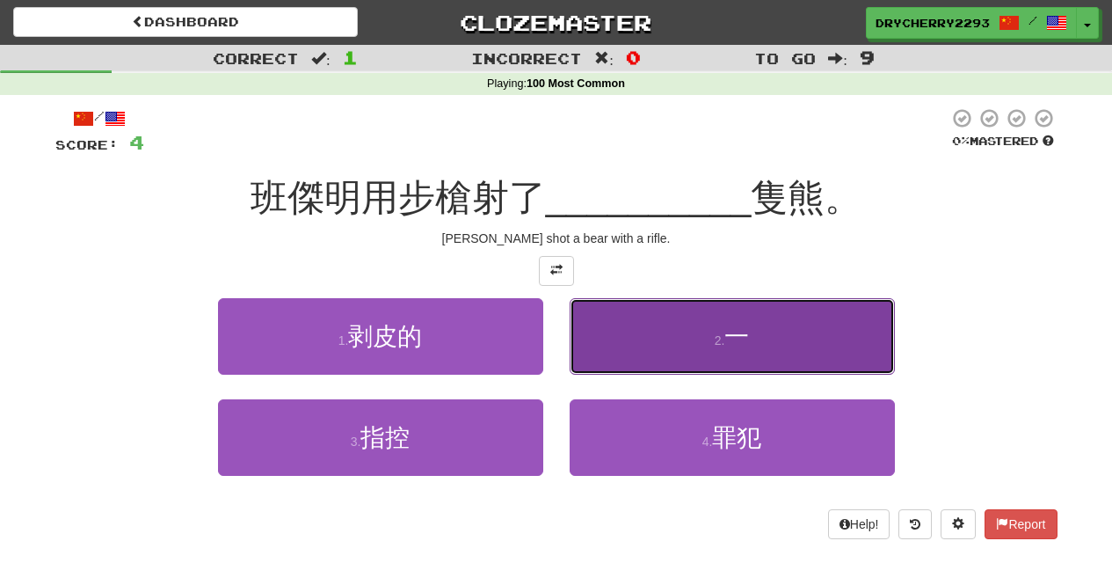
click at [724, 354] on button "2 . 一" at bounding box center [732, 336] width 325 height 77
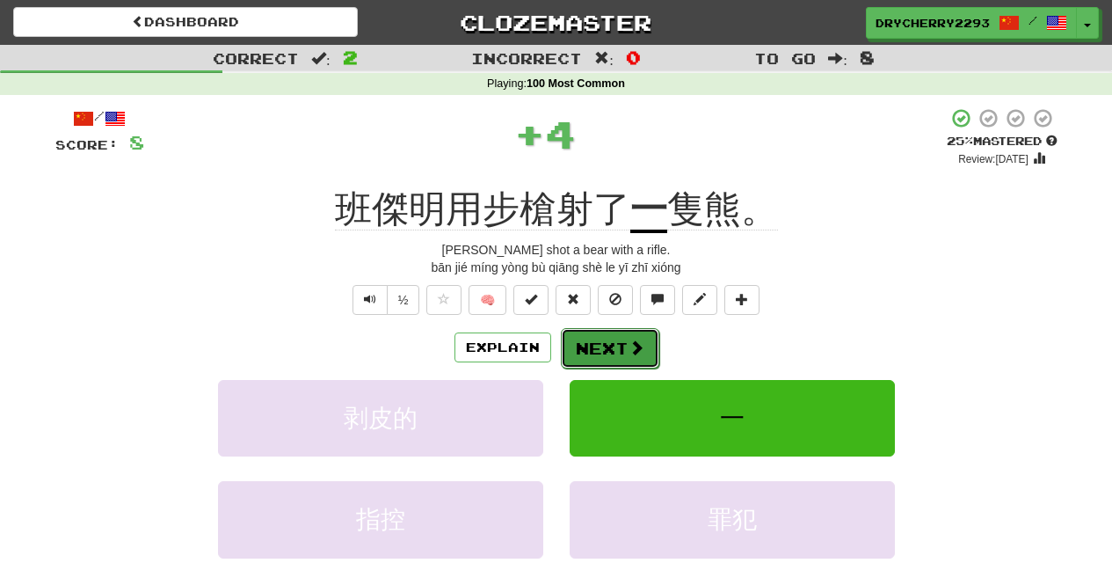
click at [642, 346] on span at bounding box center [637, 347] width 16 height 16
